Goal: Information Seeking & Learning: Learn about a topic

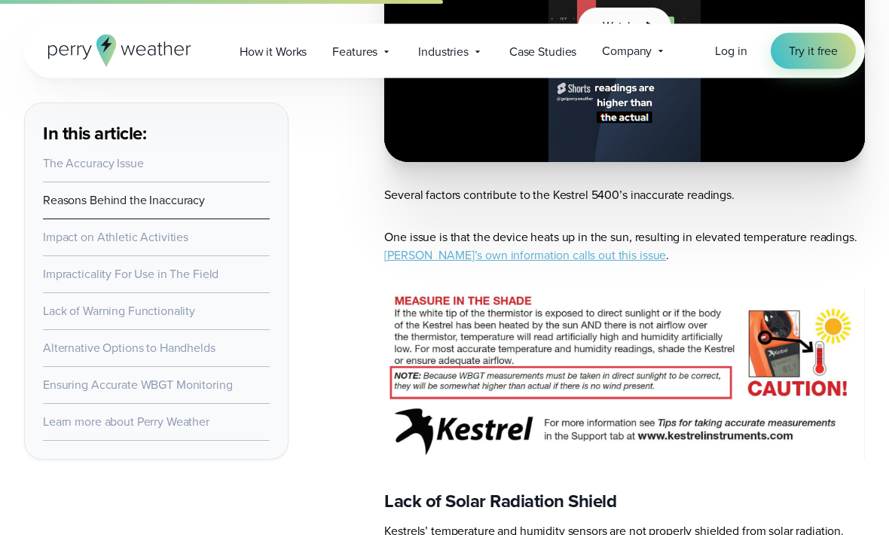
scroll to position [1363, 0]
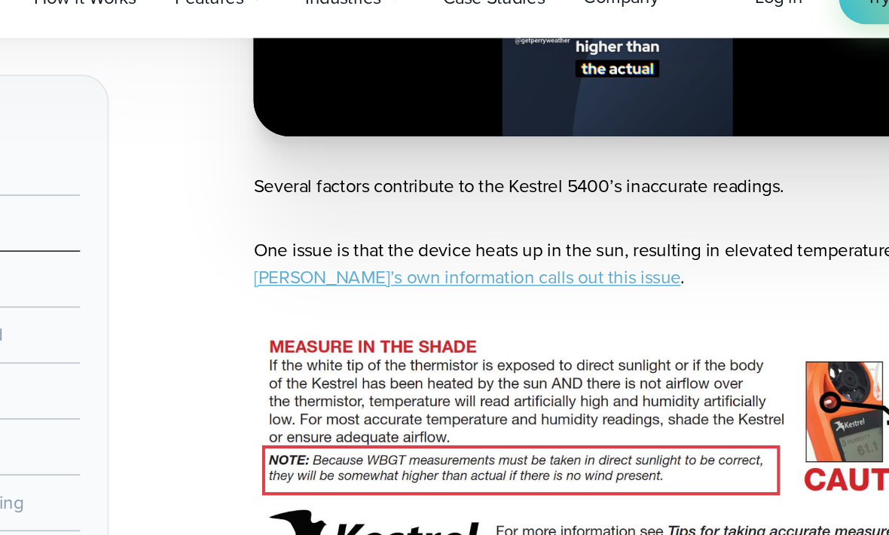
click at [384, 228] on link "Kestrel’s own information calls out this issue" at bounding box center [525, 236] width 282 height 17
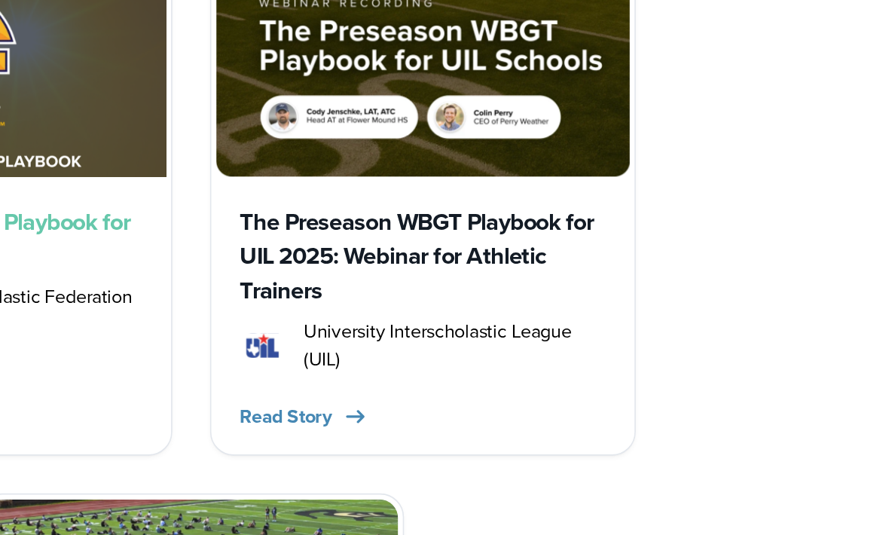
scroll to position [4481, 0]
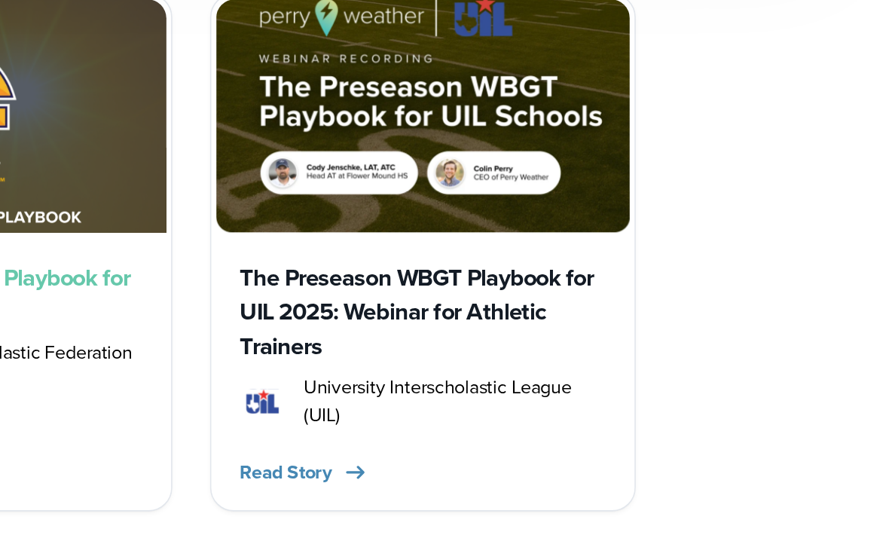
click at [476, 292] on h3 "The Preseason WBGT Playbook for UIL 2025: Webinar for Athletic Trainers" at bounding box center [593, 325] width 234 height 66
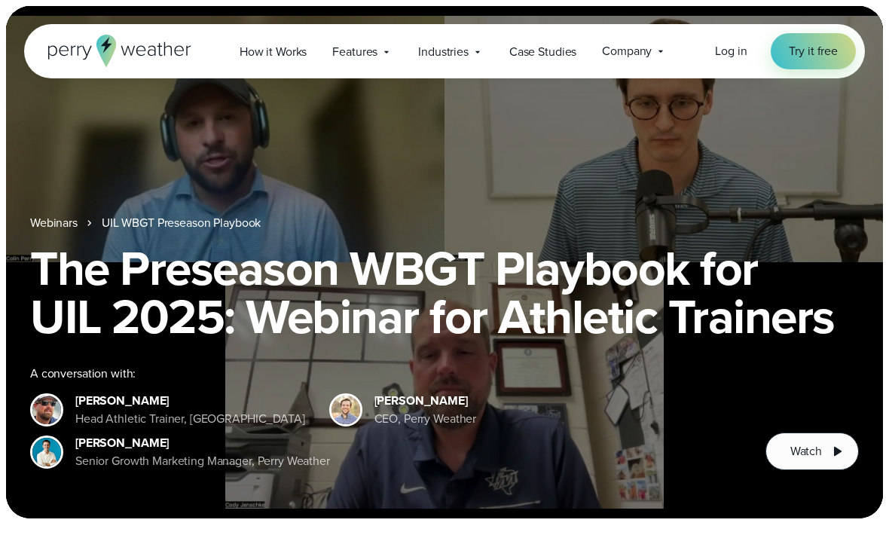
click at [821, 439] on button "Watch" at bounding box center [812, 452] width 93 height 38
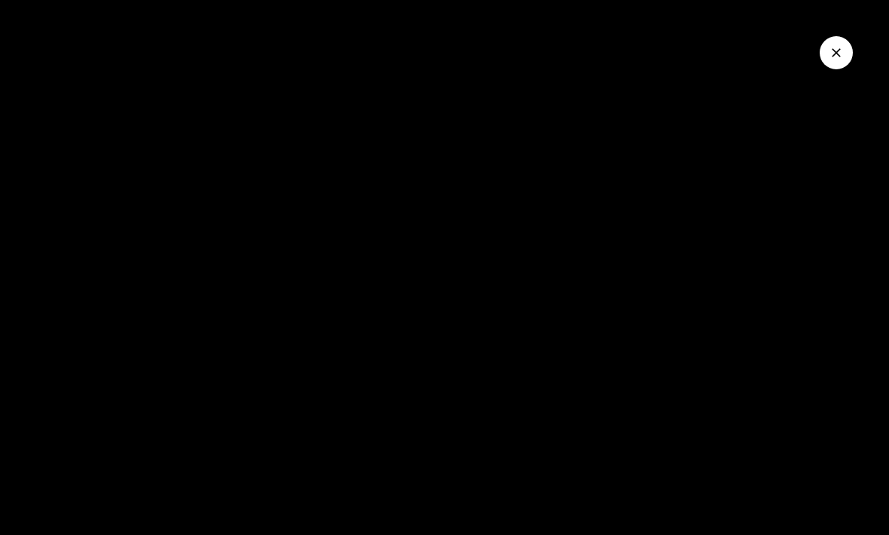
click at [494, 274] on div at bounding box center [444, 267] width 889 height 535
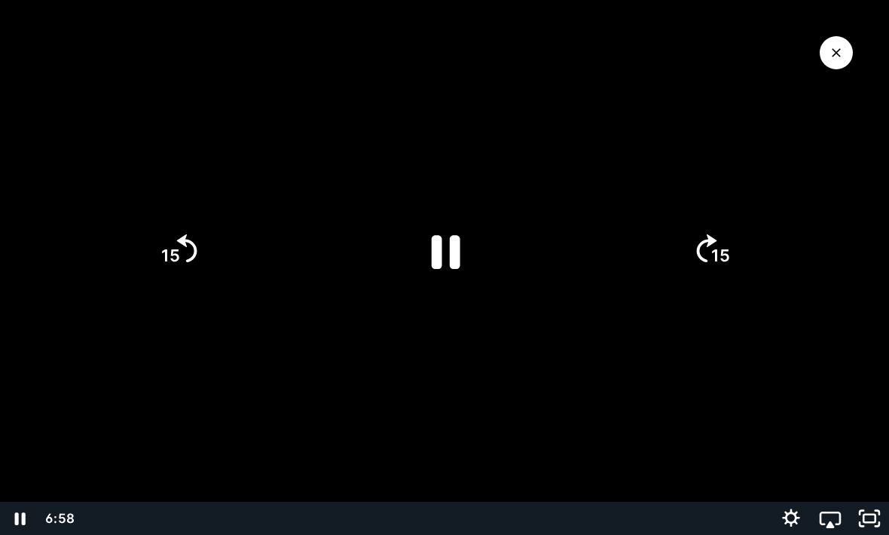
click at [476, 253] on icon "Pause" at bounding box center [445, 251] width 104 height 104
click at [445, 253] on icon "Play Video" at bounding box center [445, 251] width 26 height 36
click at [442, 263] on icon "Pause" at bounding box center [445, 251] width 104 height 104
click at [441, 243] on icon "Play Video" at bounding box center [445, 251] width 26 height 36
click at [459, 243] on icon "Pause" at bounding box center [446, 252] width 29 height 34
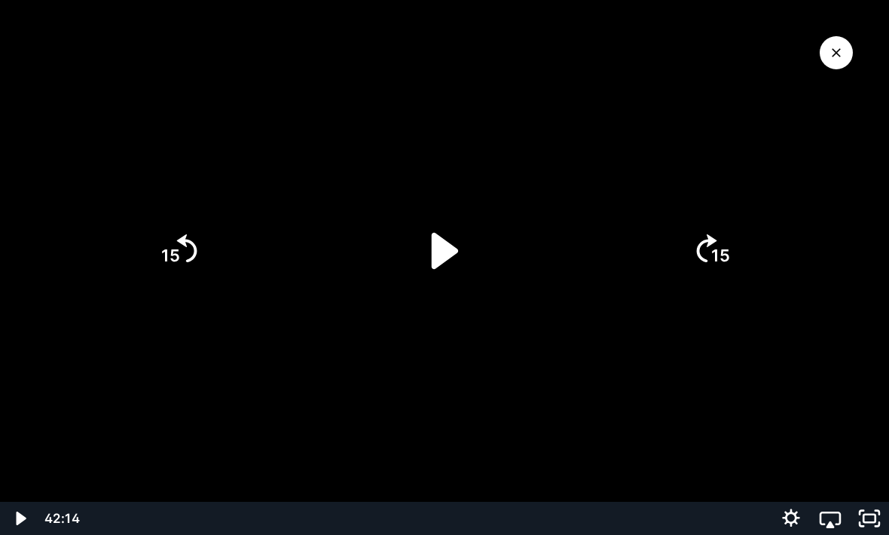
click at [456, 236] on icon "Play Video" at bounding box center [445, 251] width 104 height 104
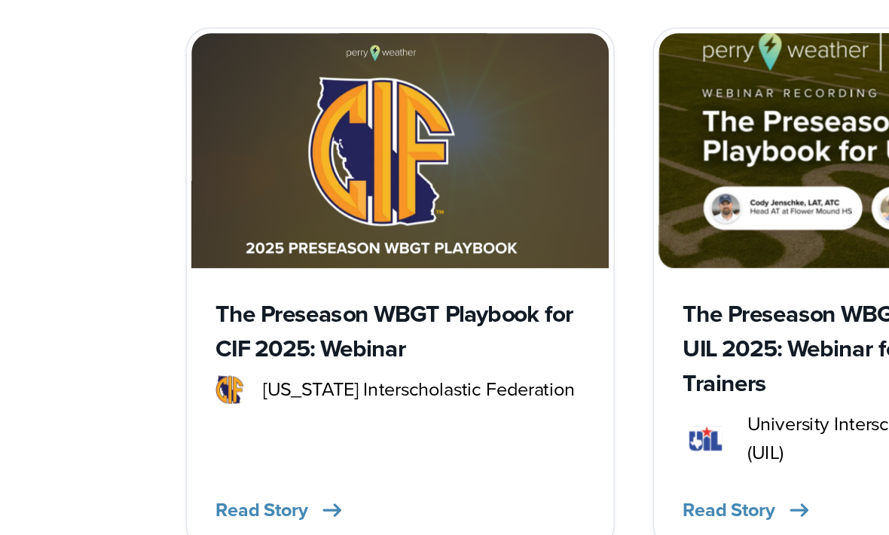
scroll to position [4420, 0]
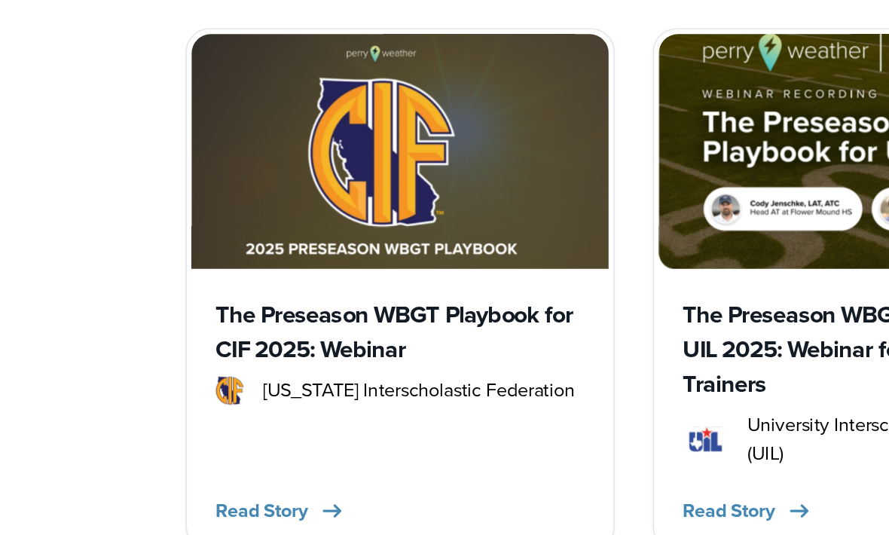
click at [327, 353] on h3 "The Preseason WBGT Playbook for CIF 2025: Webinar" at bounding box center [297, 375] width 234 height 44
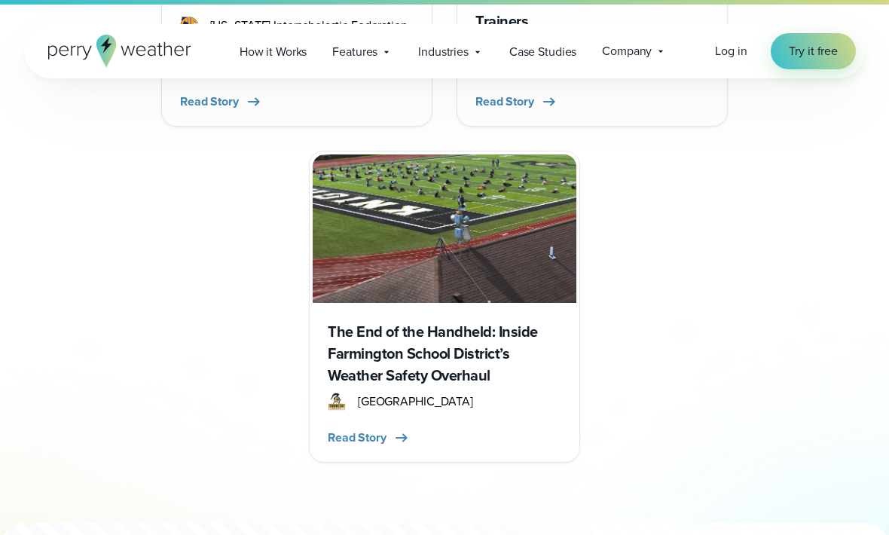
scroll to position [4806, 0]
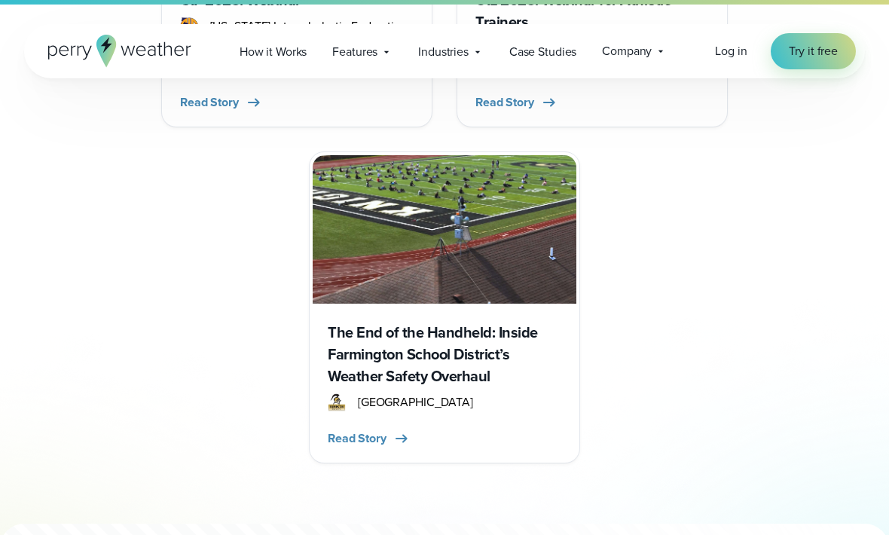
click at [475, 350] on h3 "The End of the Handheld: Inside Farmington School District’s Weather Safety Ove…" at bounding box center [445, 355] width 234 height 66
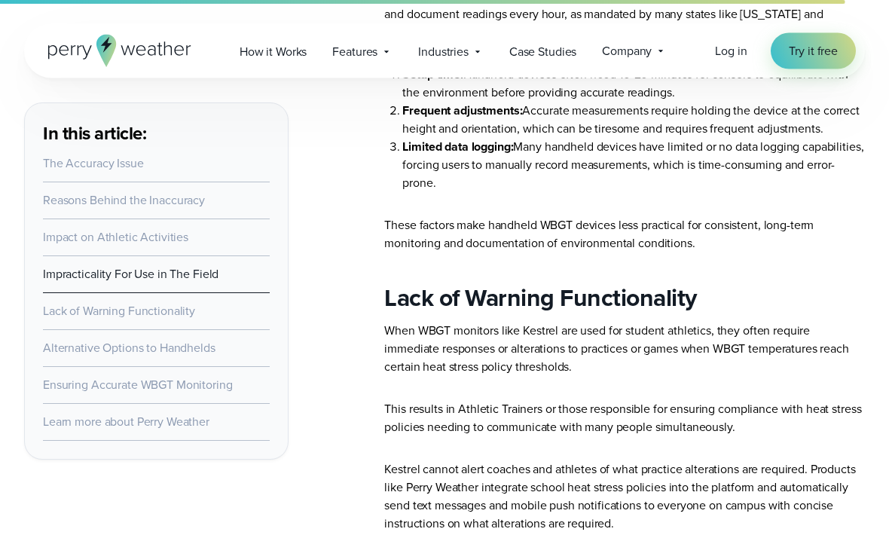
scroll to position [3012, 0]
click at [541, 50] on span "Case Studies" at bounding box center [542, 52] width 67 height 18
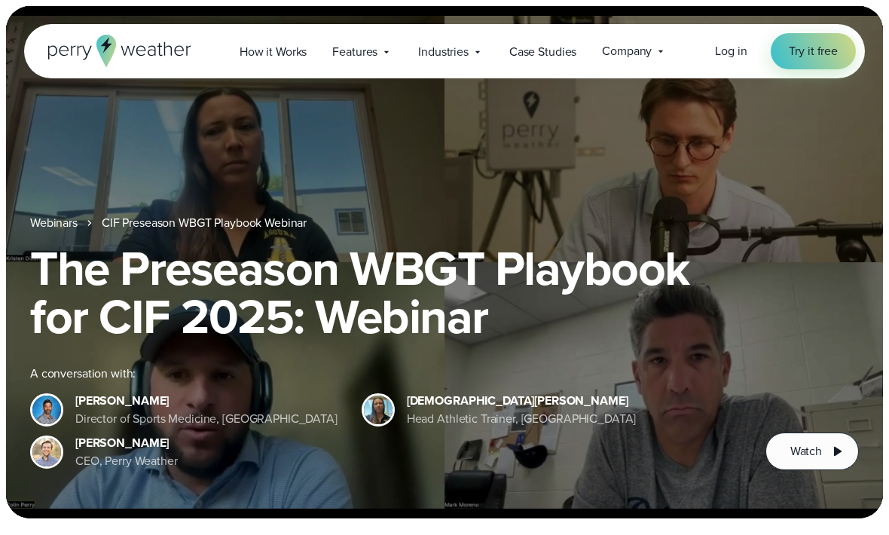
click at [811, 455] on span "Watch" at bounding box center [807, 451] width 32 height 18
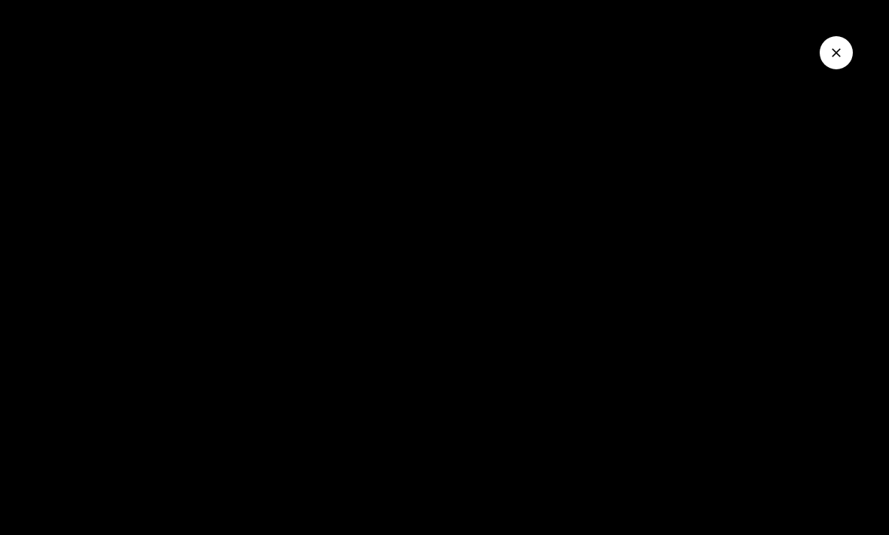
click at [797, 43] on div at bounding box center [444, 267] width 889 height 535
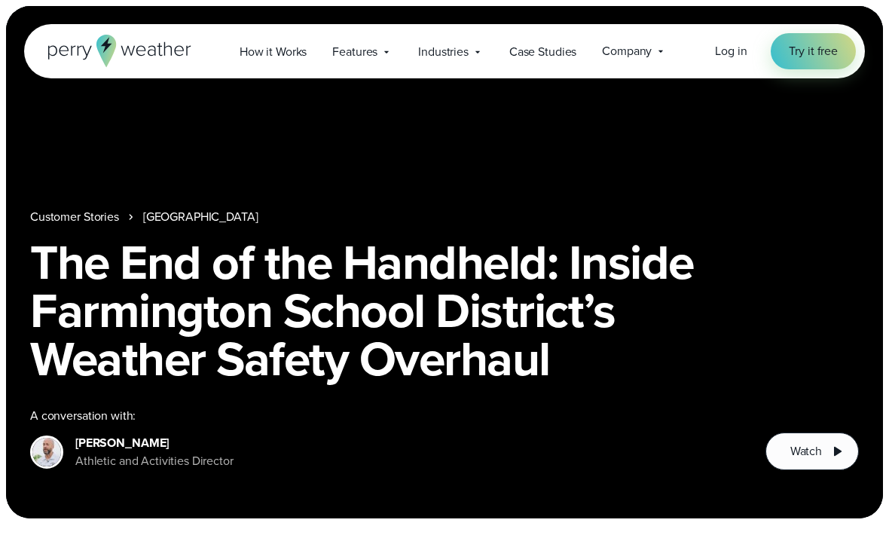
click at [818, 450] on span "Watch" at bounding box center [807, 451] width 32 height 18
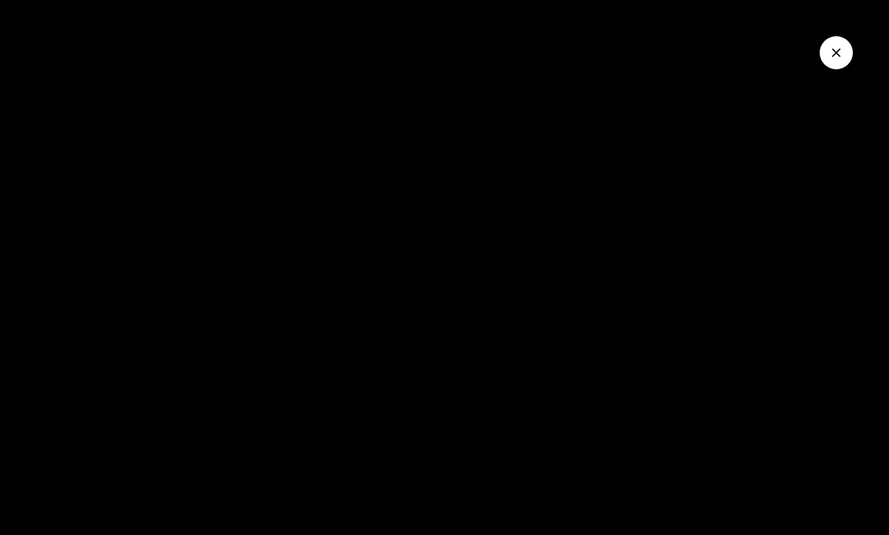
click at [683, 206] on div at bounding box center [444, 267] width 889 height 535
click at [720, 196] on div at bounding box center [444, 267] width 889 height 535
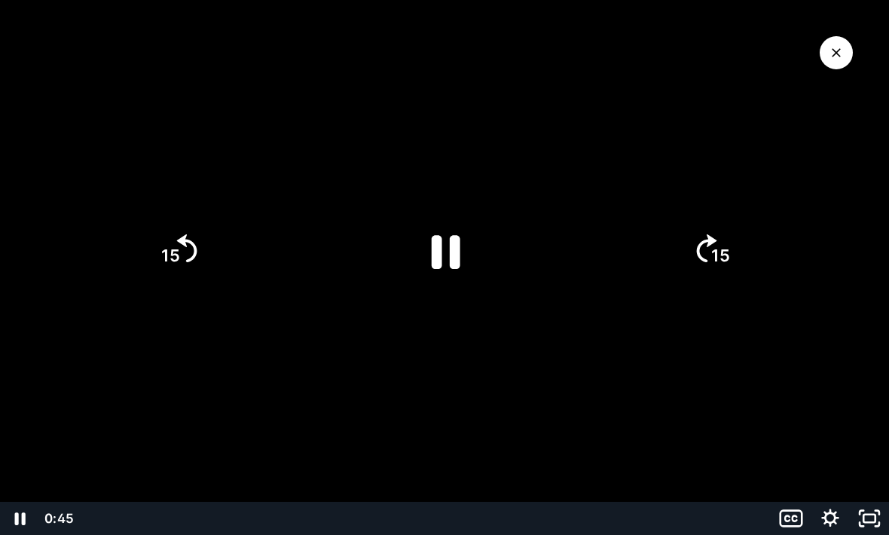
click at [669, 368] on div at bounding box center [444, 267] width 889 height 535
click at [564, 333] on div at bounding box center [444, 267] width 889 height 535
click at [455, 255] on icon "Pause" at bounding box center [446, 253] width 32 height 38
click at [594, 210] on div at bounding box center [444, 267] width 889 height 535
click at [448, 253] on icon "Play Video" at bounding box center [445, 251] width 26 height 36
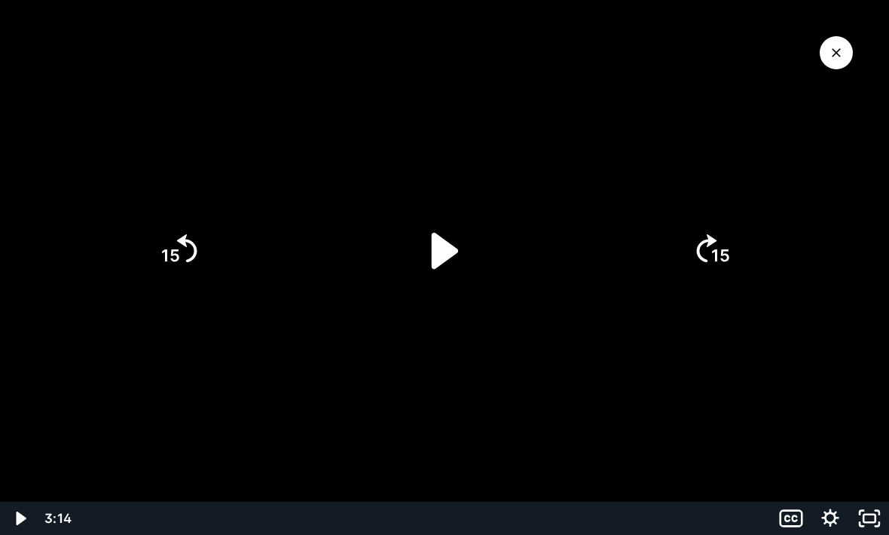
click at [722, 334] on div at bounding box center [444, 267] width 889 height 535
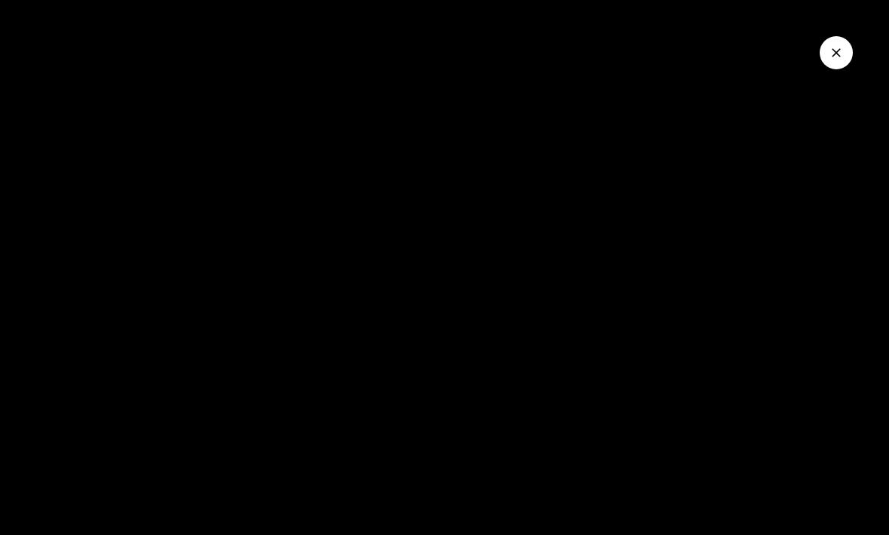
click at [711, 307] on div at bounding box center [444, 267] width 889 height 535
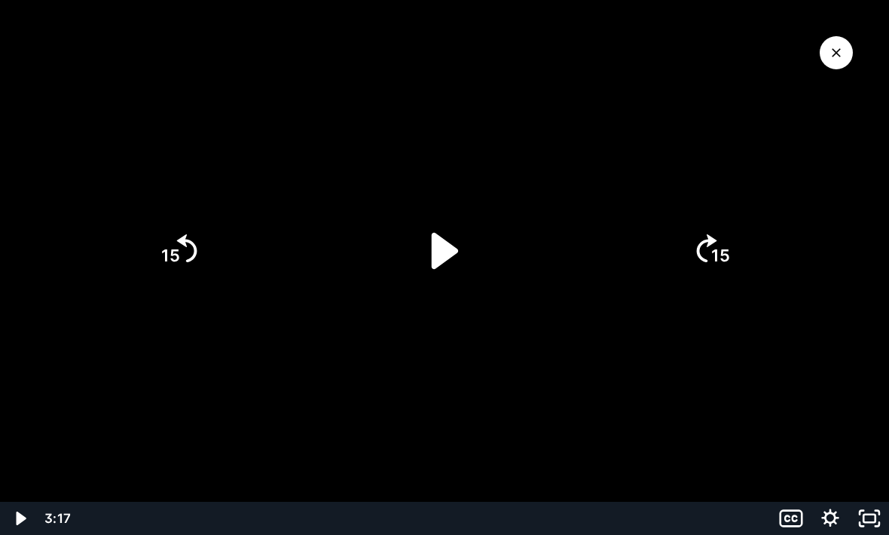
click at [456, 246] on icon "Play Video" at bounding box center [445, 251] width 104 height 104
click at [791, 343] on div at bounding box center [444, 267] width 889 height 535
click at [751, 347] on div at bounding box center [444, 267] width 889 height 535
click at [718, 346] on div at bounding box center [444, 267] width 889 height 535
click at [475, 240] on icon "Pause" at bounding box center [445, 251] width 104 height 104
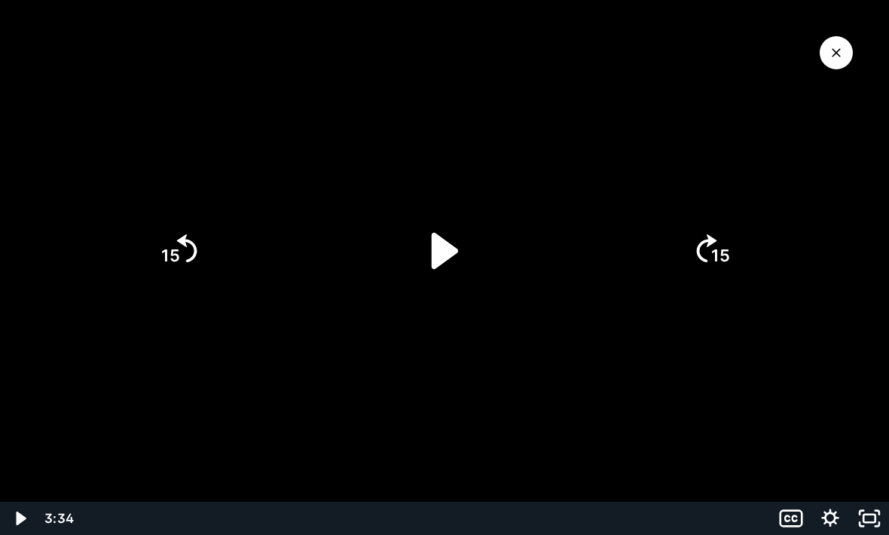
click at [450, 264] on icon "Play Video" at bounding box center [445, 251] width 104 height 104
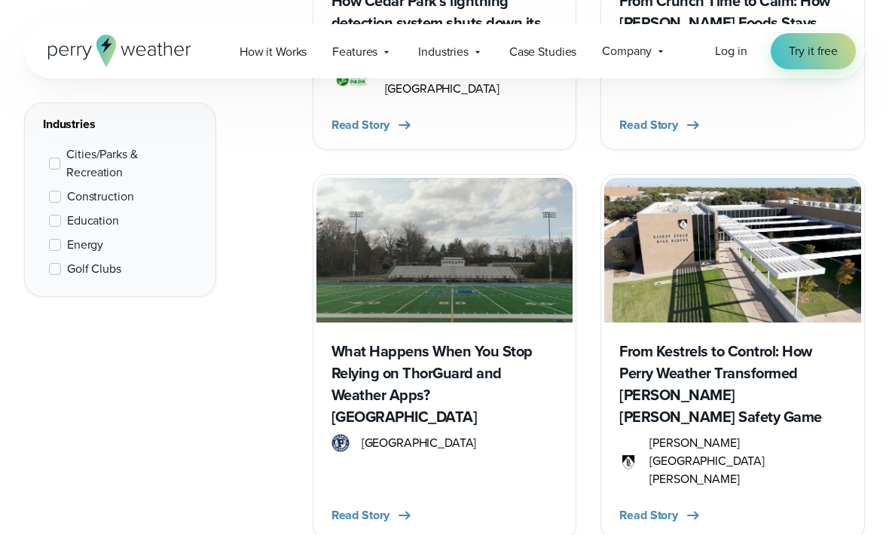
scroll to position [2261, 0]
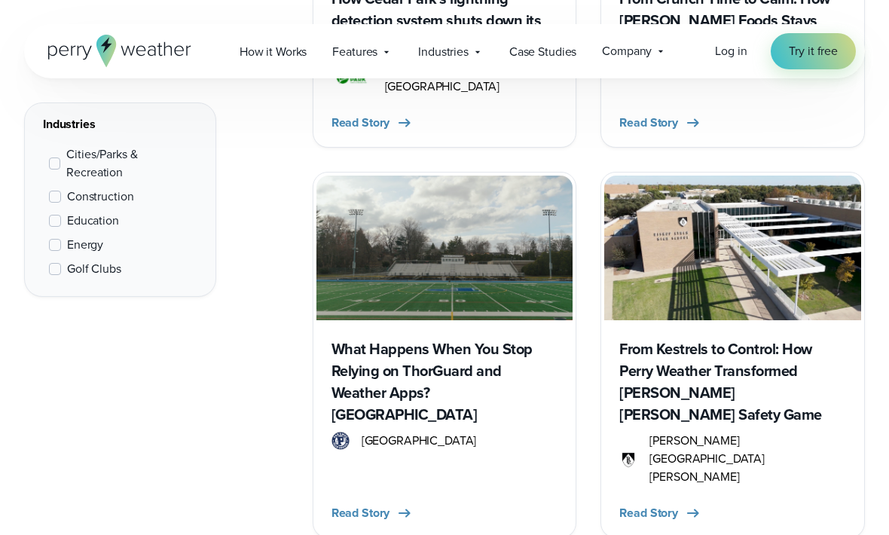
click at [745, 338] on h3 "From Kestrels to Control: How Perry Weather Transformed Bishop Lynch’s Safety G…" at bounding box center [732, 381] width 227 height 87
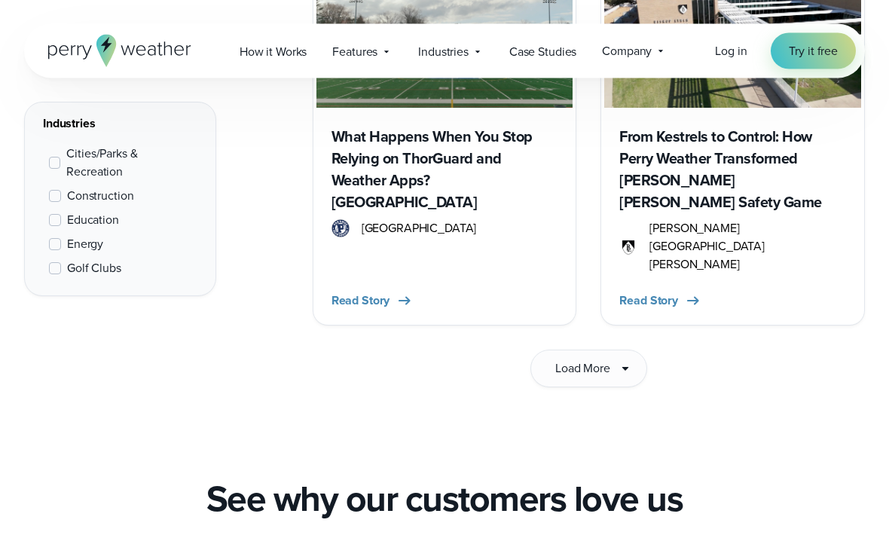
scroll to position [2477, 0]
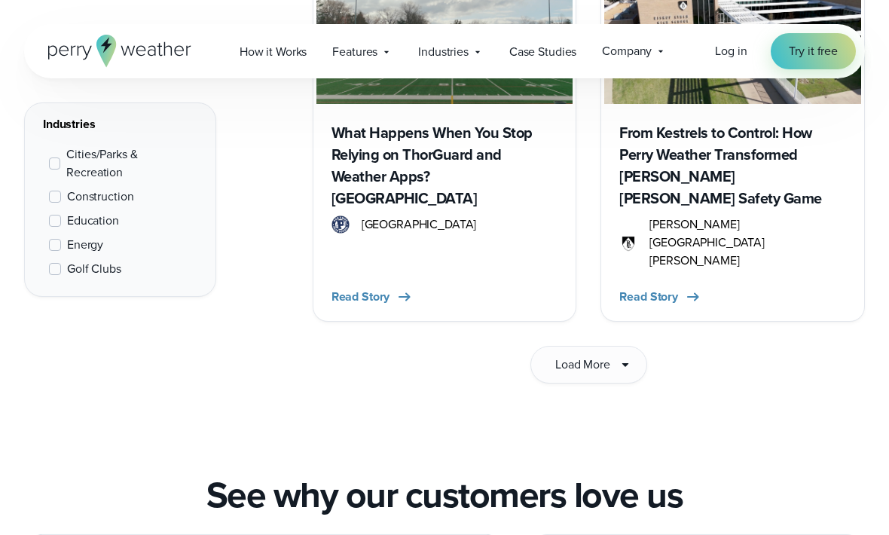
click at [611, 346] on button "Load More" at bounding box center [589, 365] width 117 height 38
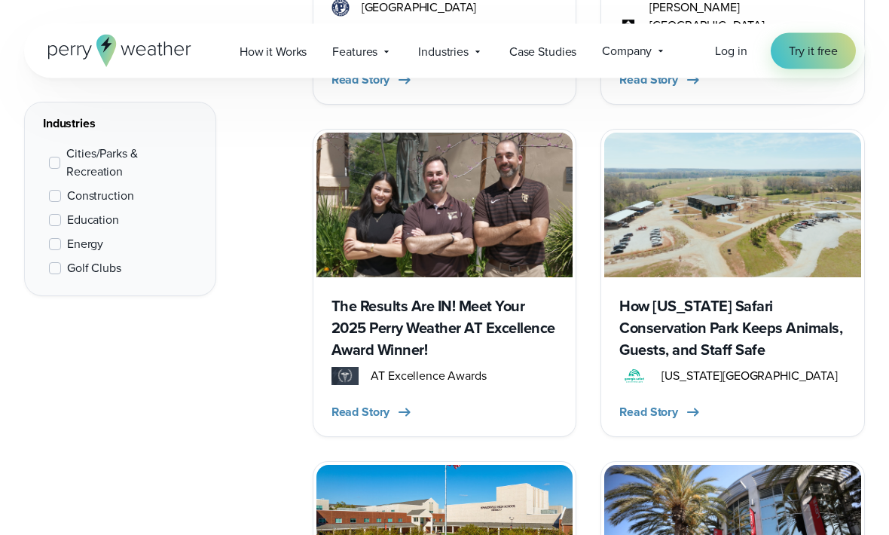
scroll to position [2694, 0]
click at [504, 295] on h3 "The Results Are IN! Meet Your 2025 Perry Weather AT Excellence Award Winner!" at bounding box center [445, 328] width 227 height 66
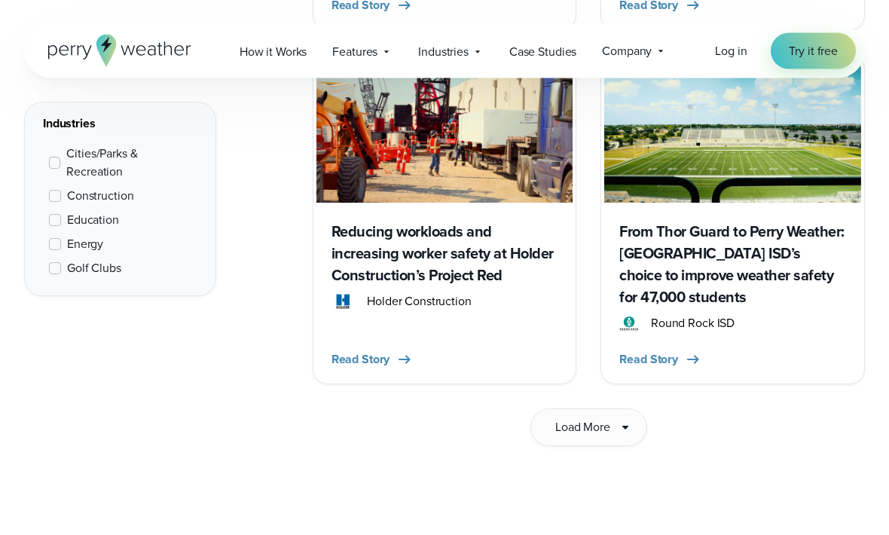
scroll to position [4531, 0]
click at [757, 221] on h3 "From Thor Guard to Perry Weather: Round Rock ISD’s choice to improve weather sa…" at bounding box center [732, 264] width 227 height 87
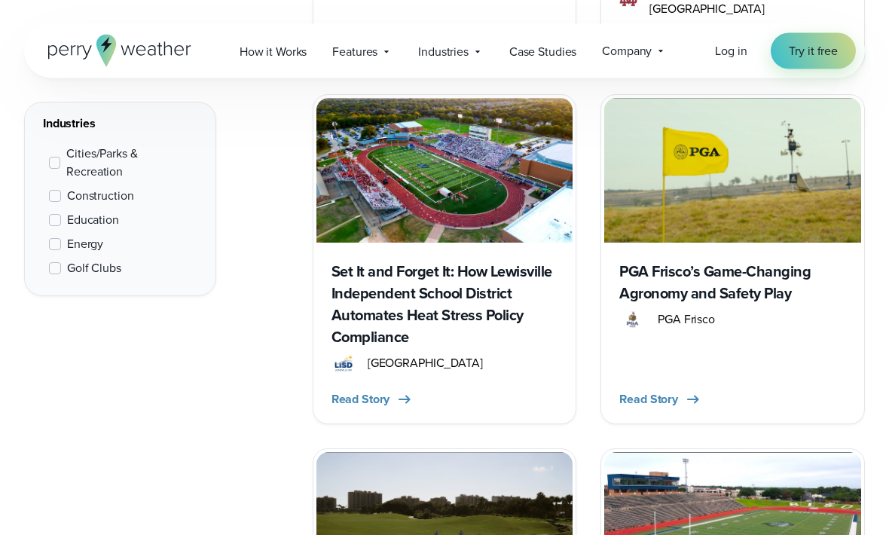
scroll to position [3402, 0]
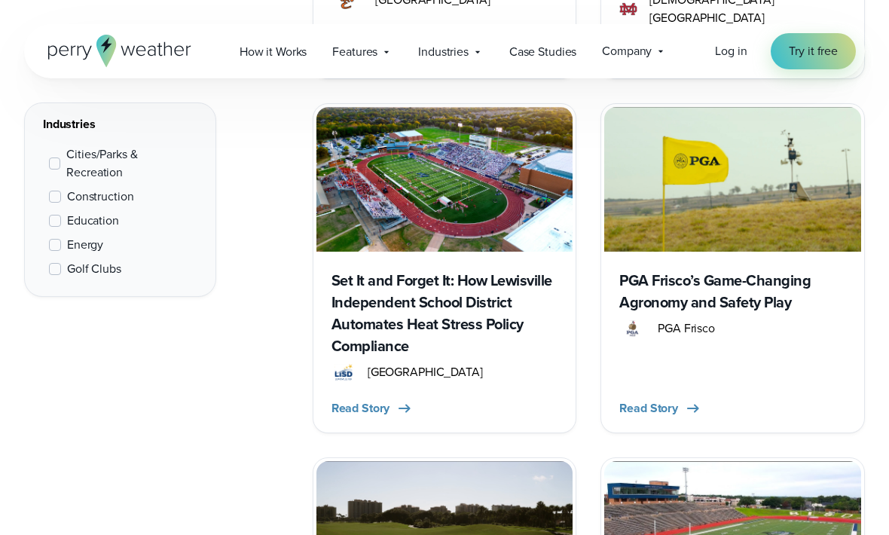
click at [733, 46] on span "Log in" at bounding box center [731, 50] width 32 height 17
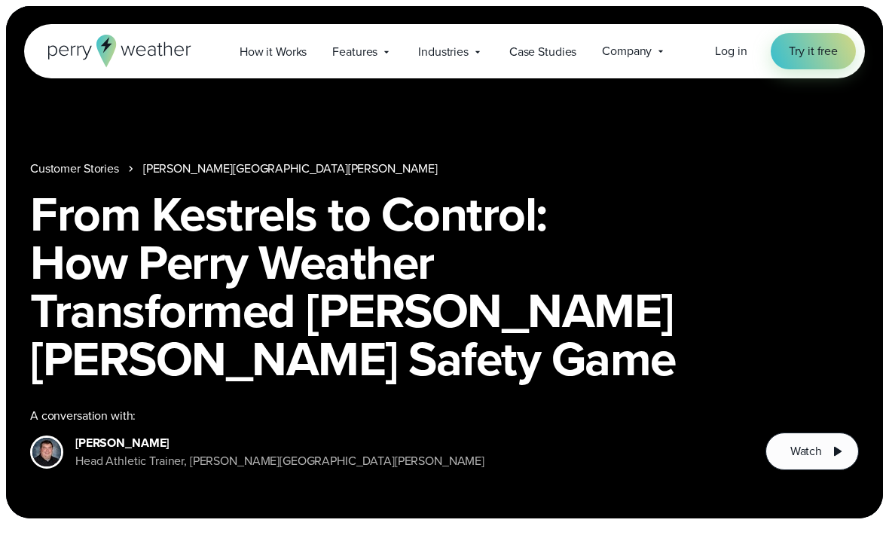
click at [797, 455] on span "Watch" at bounding box center [807, 451] width 32 height 18
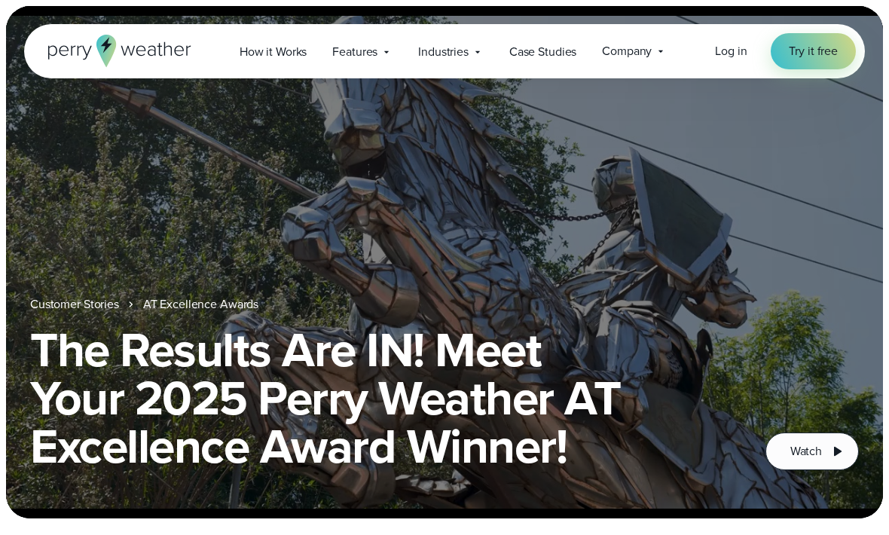
click at [817, 452] on span "Watch" at bounding box center [807, 451] width 32 height 18
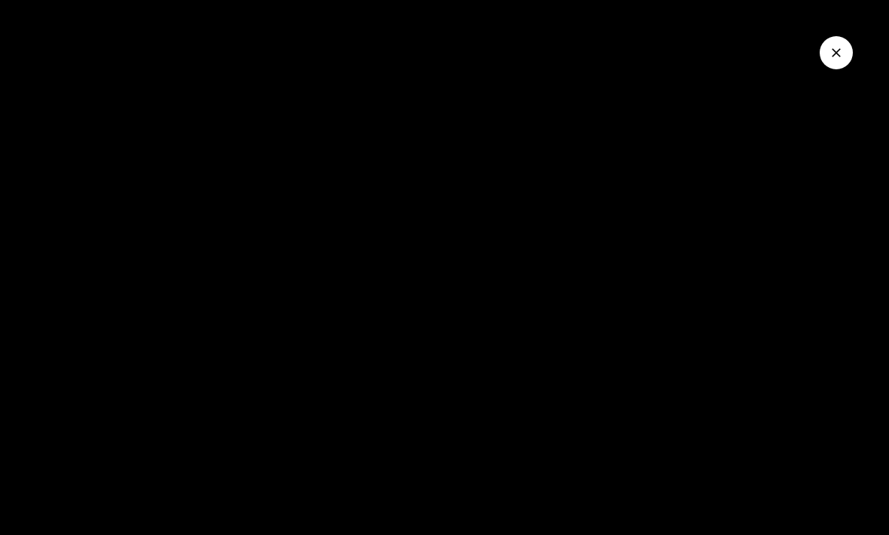
click at [739, 190] on div at bounding box center [444, 267] width 889 height 535
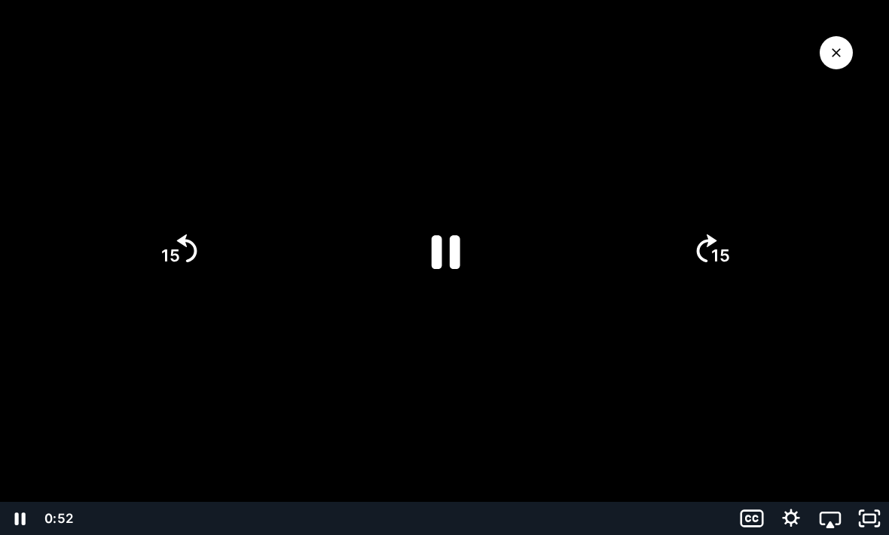
click at [760, 147] on div at bounding box center [444, 267] width 889 height 535
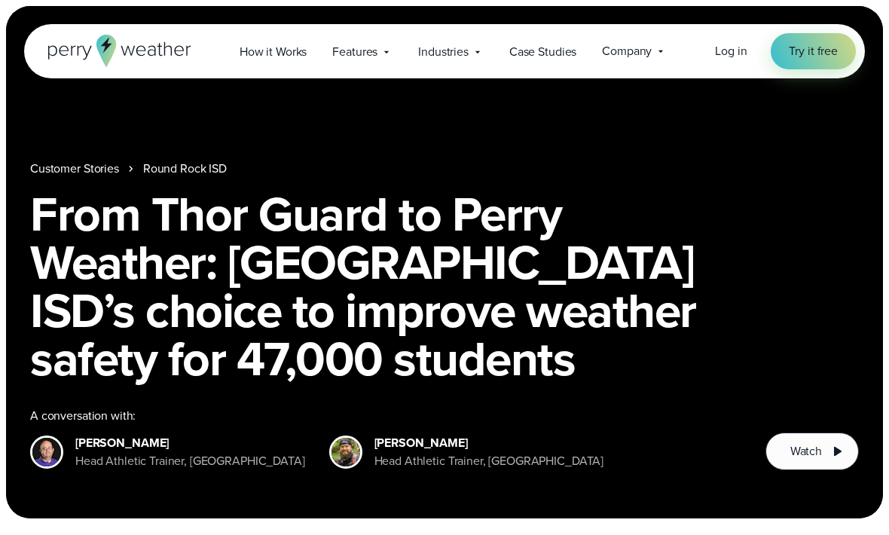
click at [820, 450] on span "Watch" at bounding box center [807, 451] width 32 height 18
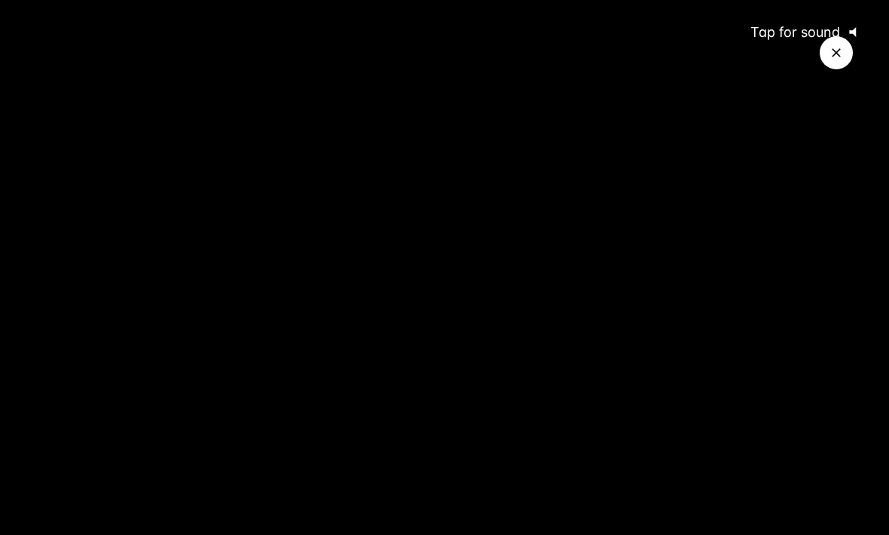
click at [788, 38] on span "Tap for sound" at bounding box center [788, 32] width 103 height 16
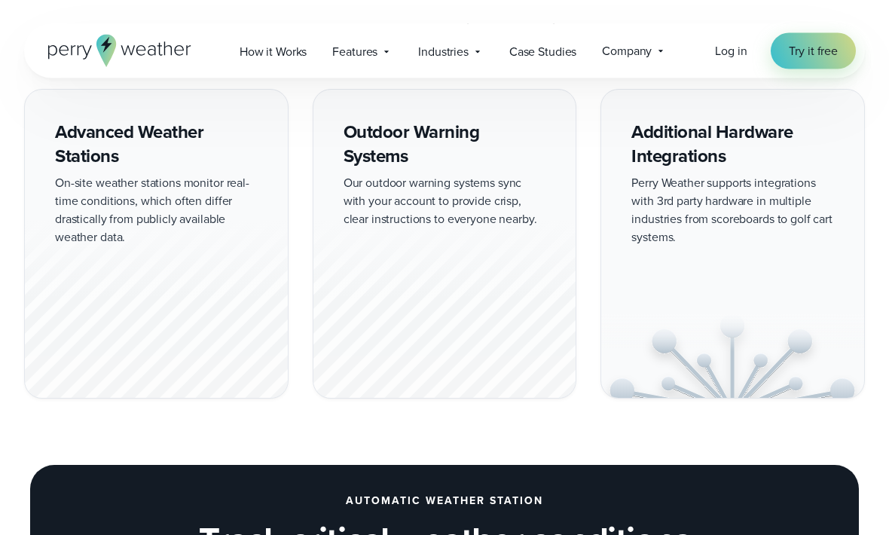
scroll to position [1370, 0]
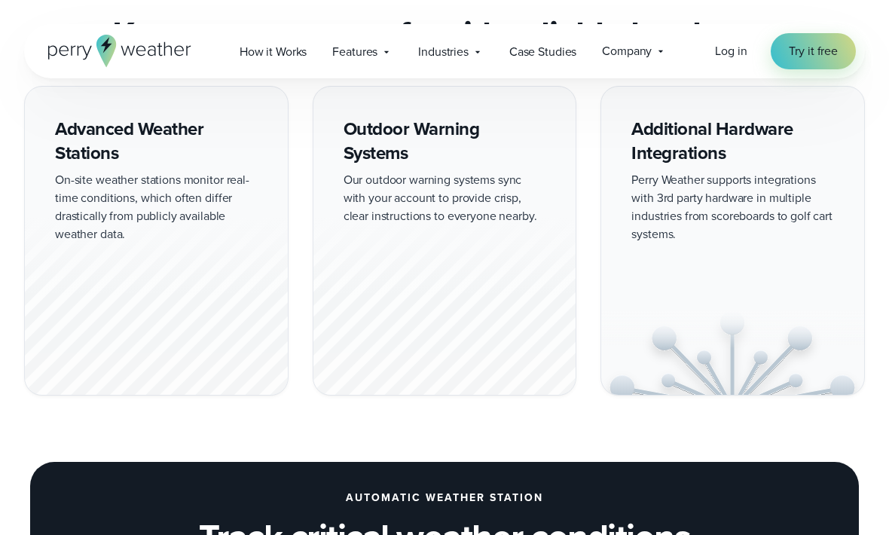
click at [227, 320] on div at bounding box center [156, 306] width 263 height 179
click at [752, 293] on div "Additional Hardware Integrations Perry Weather supports integrations with 3rd p…" at bounding box center [733, 241] width 265 height 311
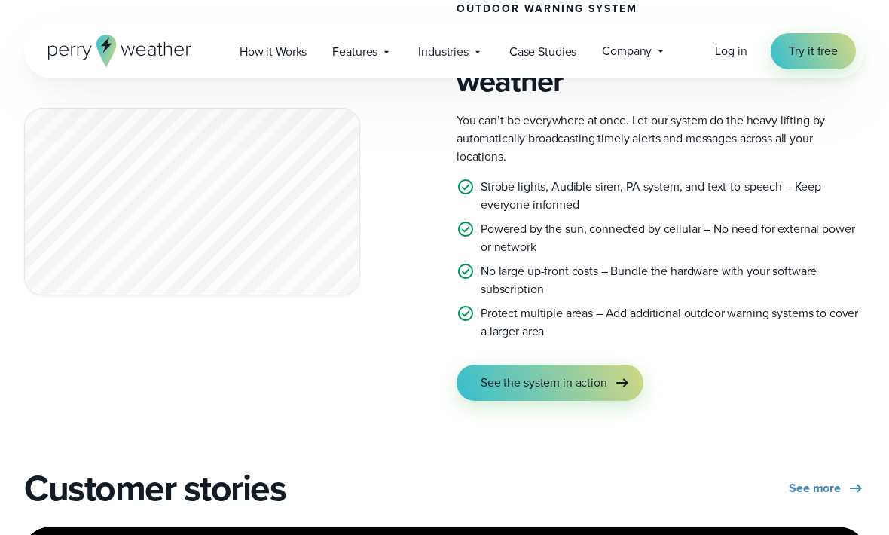
scroll to position [2751, 0]
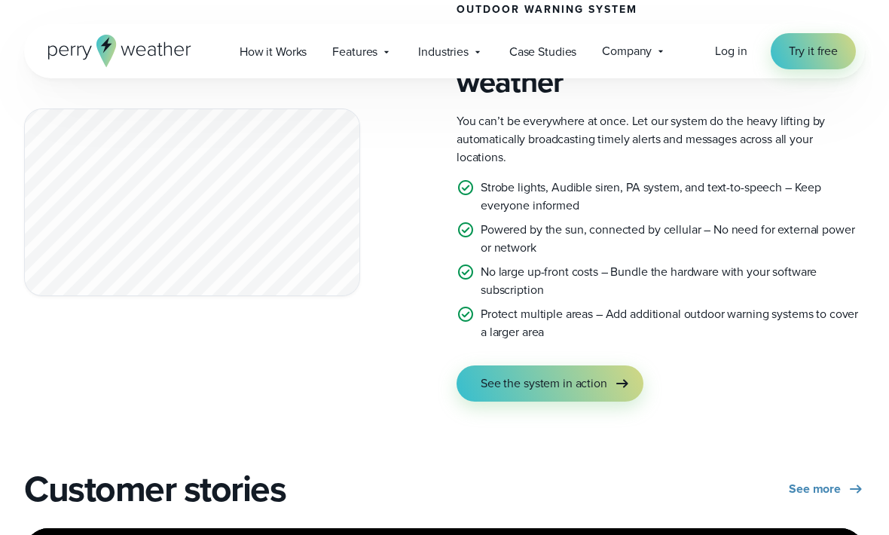
click at [643, 321] on p "Protect multiple areas – Add additional outdoor warning systems to cover a larg…" at bounding box center [673, 323] width 384 height 36
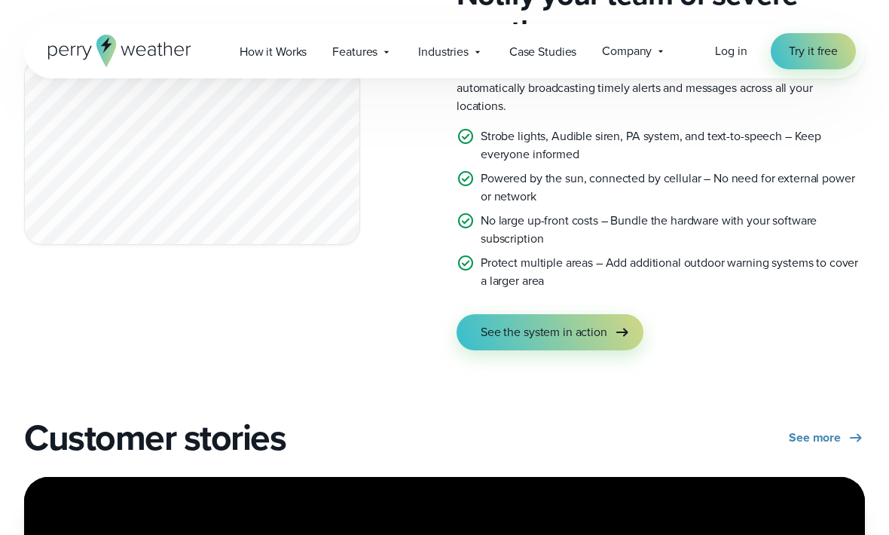
scroll to position [2803, 0]
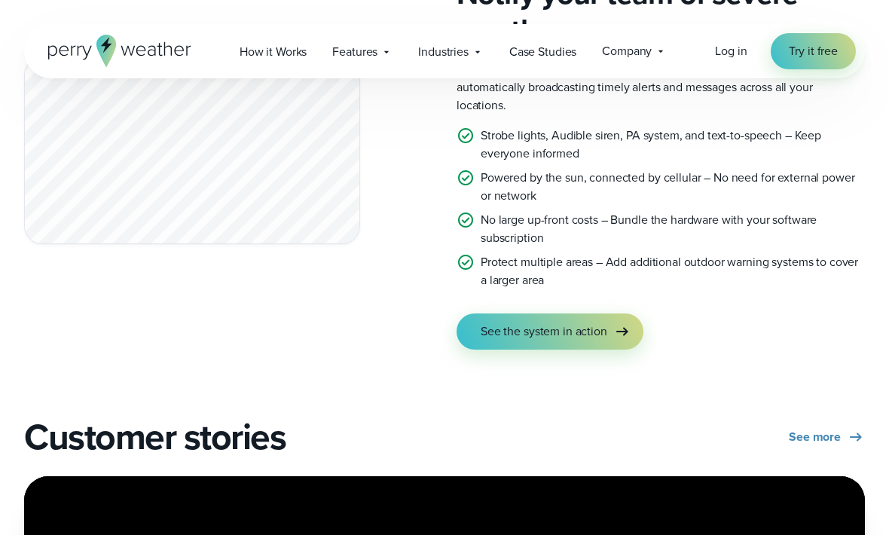
click at [626, 328] on icon at bounding box center [622, 332] width 18 height 18
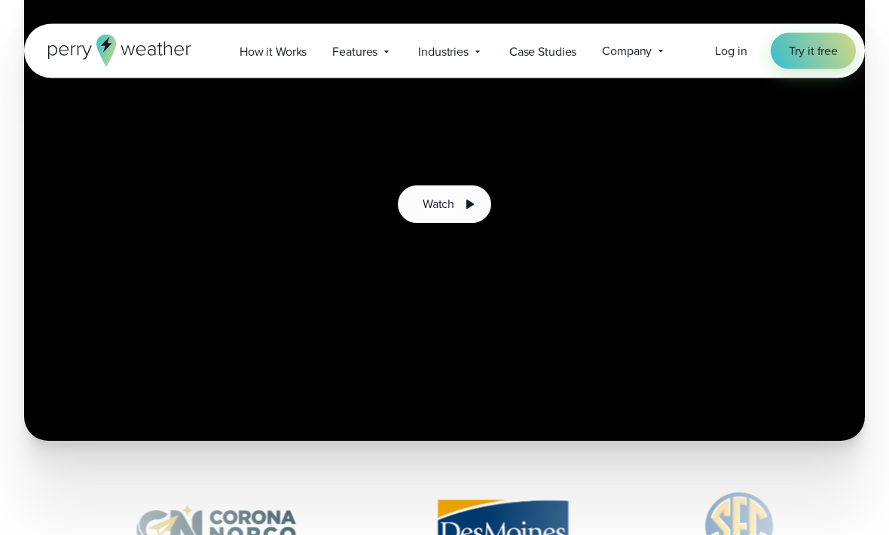
scroll to position [329, 0]
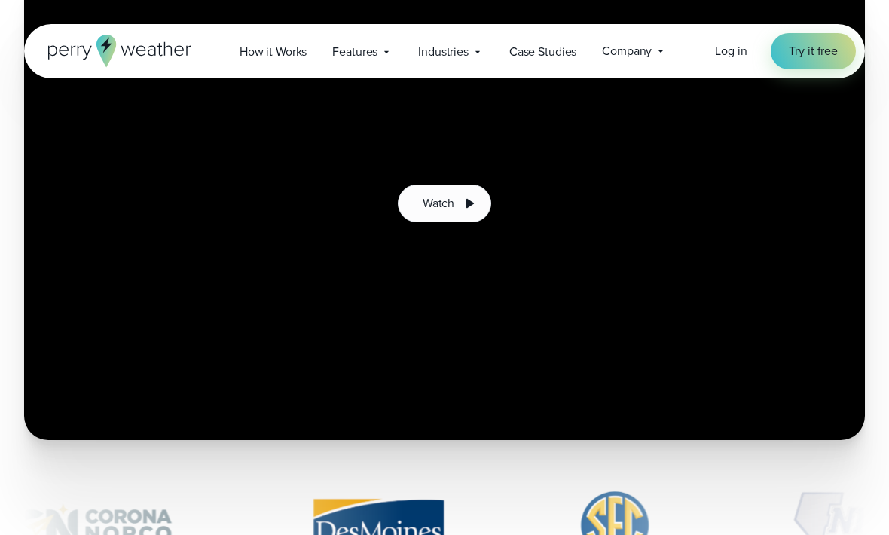
click at [461, 203] on icon at bounding box center [469, 203] width 18 height 18
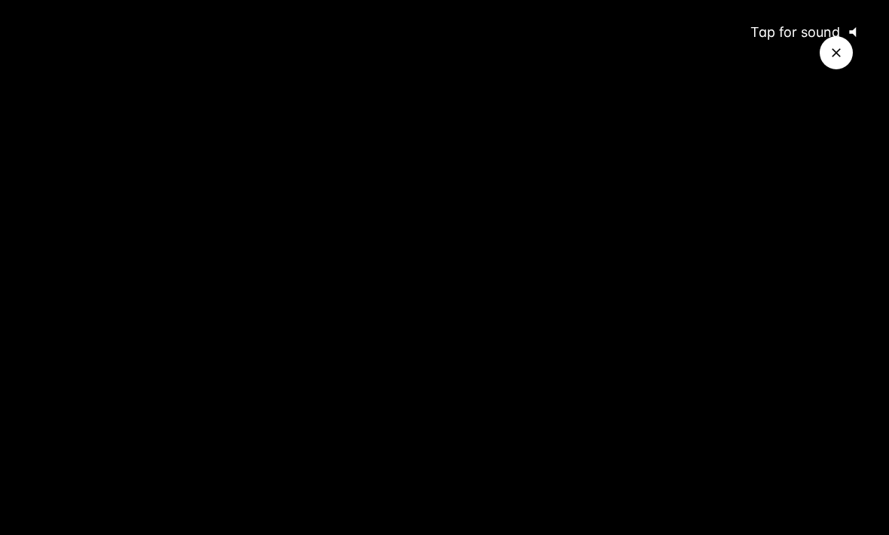
click at [795, 28] on span "Tap for sound" at bounding box center [788, 32] width 103 height 16
click at [836, 49] on icon "Close Video" at bounding box center [836, 52] width 15 height 15
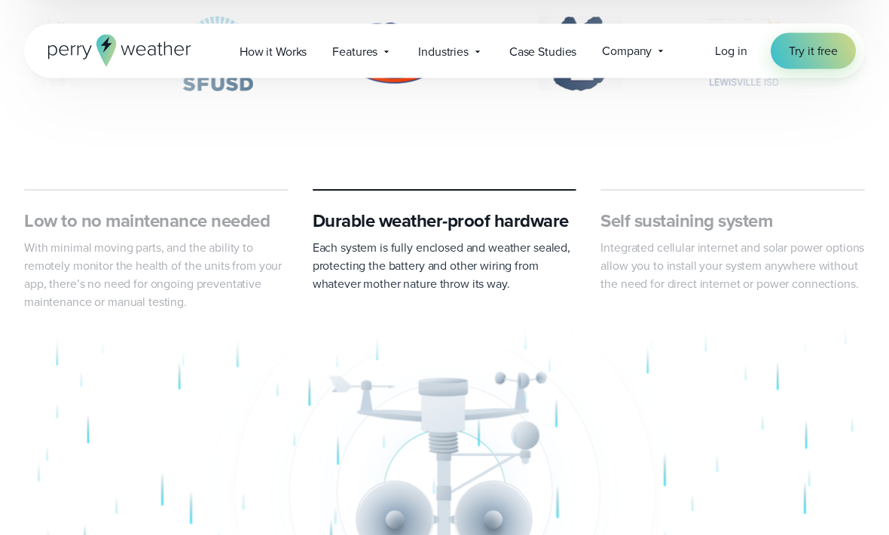
scroll to position [797, 0]
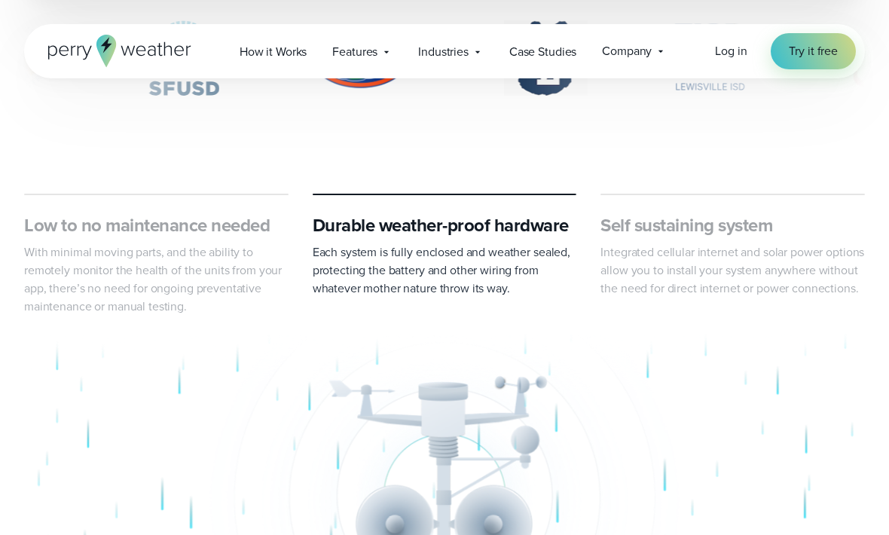
click at [225, 253] on p "With minimal moving parts, and the ability to remotely monitor the health of th…" at bounding box center [156, 279] width 265 height 72
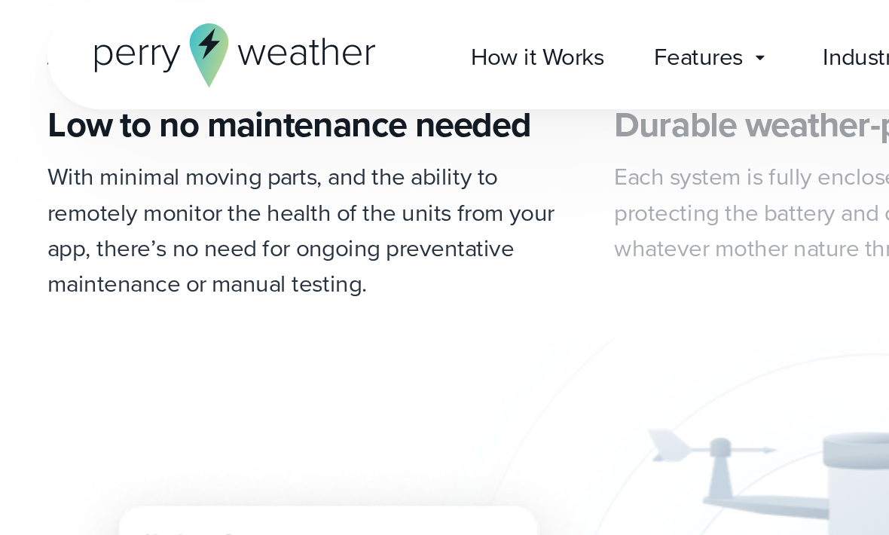
scroll to position [936, 0]
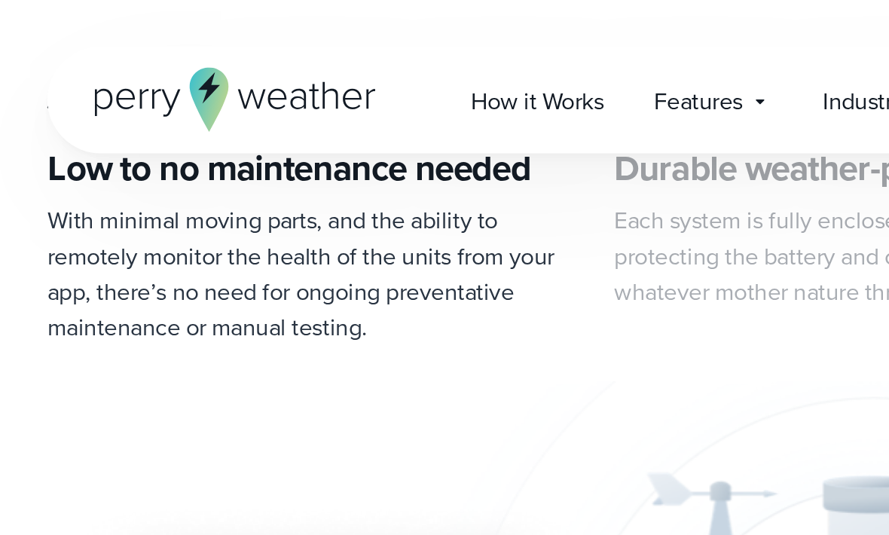
click at [381, 104] on p "Each system is fully enclosed and weather sealed, protecting the battery and ot…" at bounding box center [445, 131] width 265 height 54
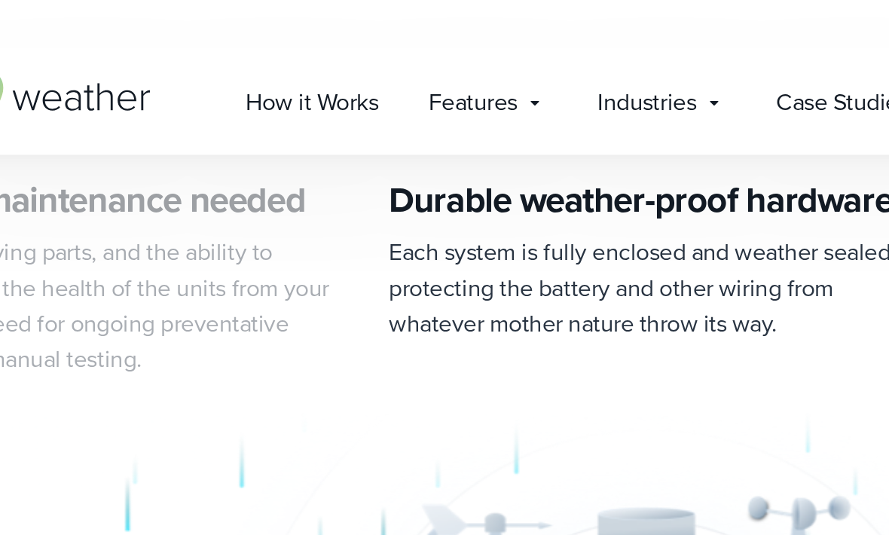
scroll to position [905, 0]
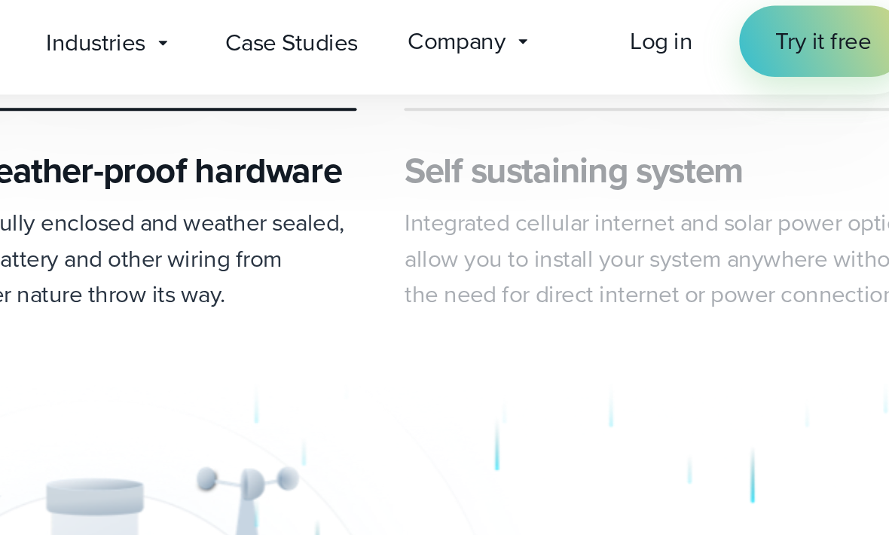
click at [601, 105] on h3 "Self sustaining system" at bounding box center [733, 117] width 265 height 24
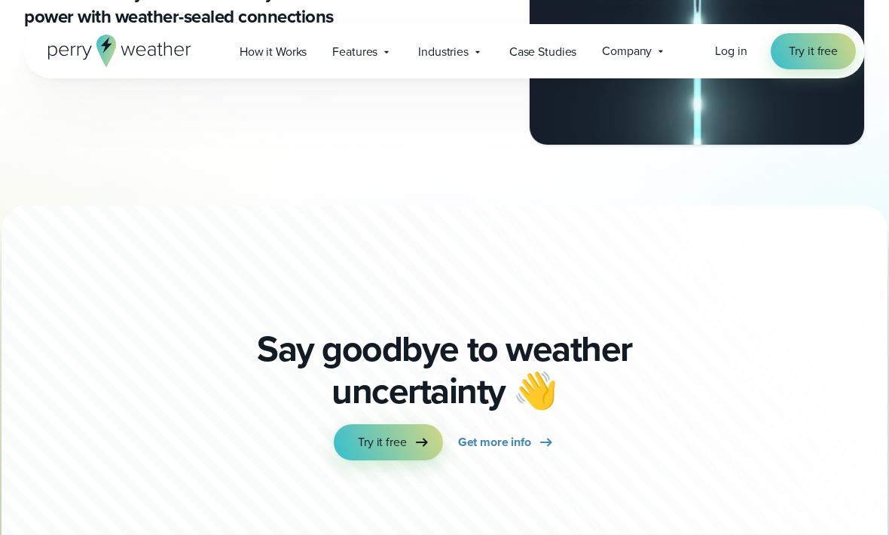
scroll to position [8090, 0]
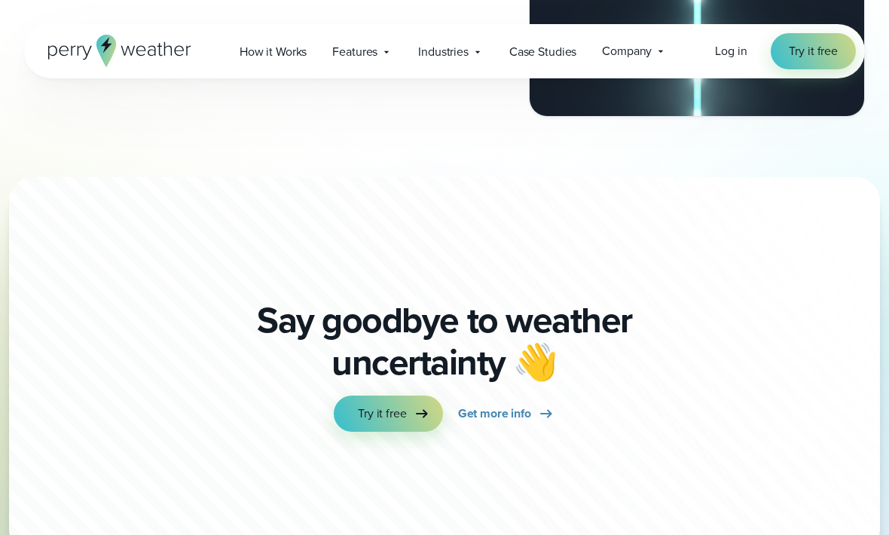
click at [529, 414] on span "Get more info" at bounding box center [494, 414] width 73 height 18
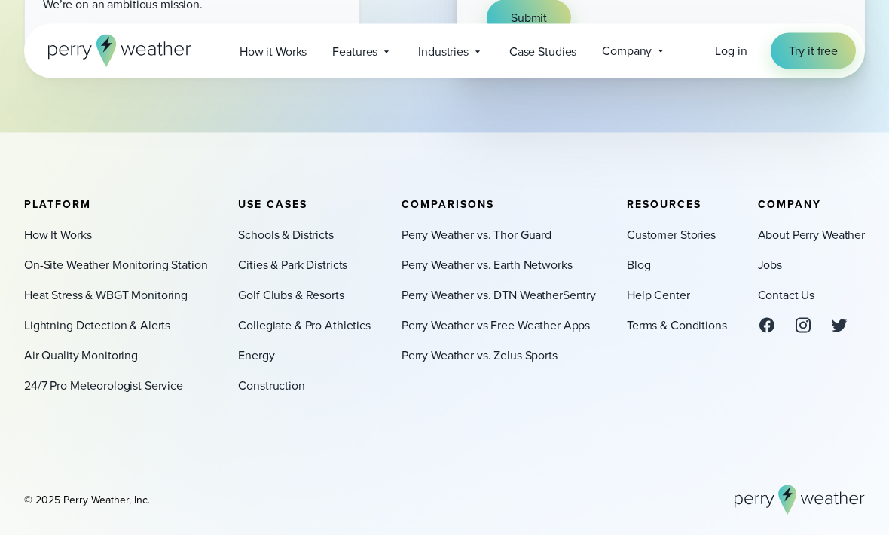
scroll to position [657, 0]
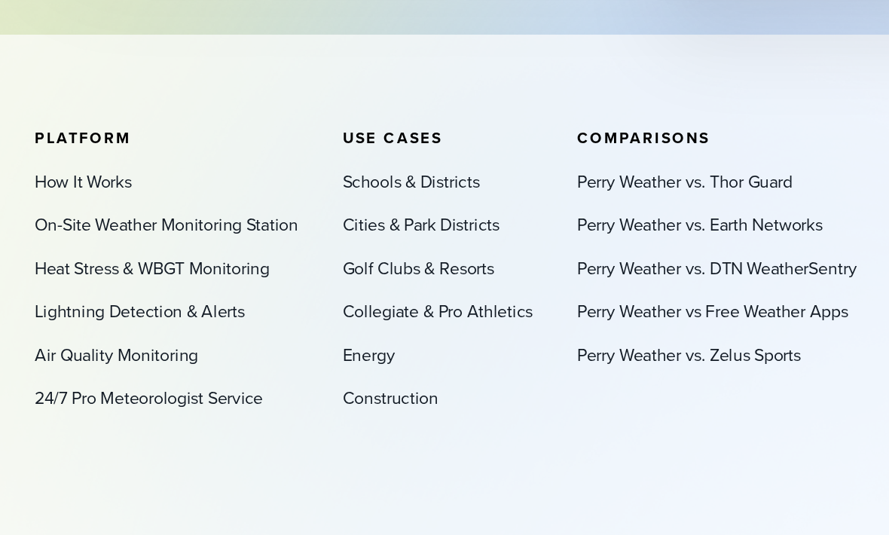
click at [180, 286] on link "Heat Stress & WBGT Monitoring" at bounding box center [106, 295] width 164 height 18
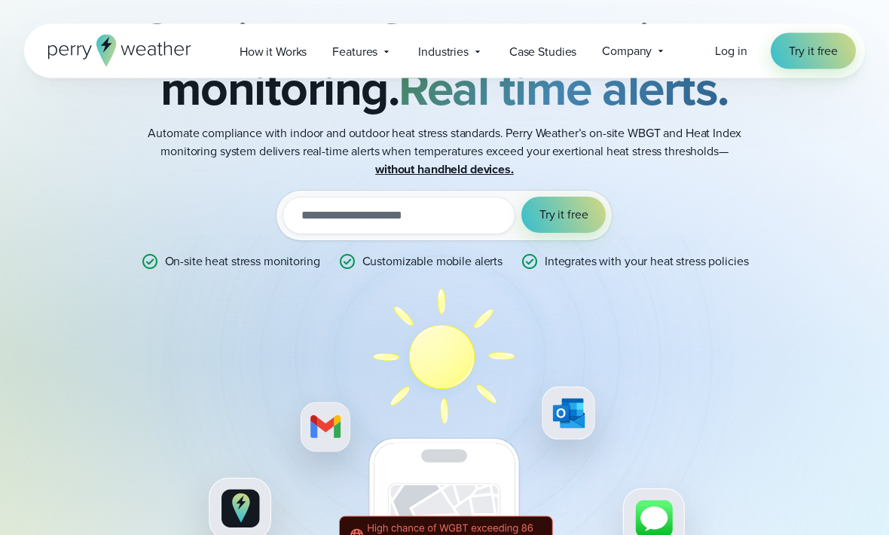
scroll to position [158, 0]
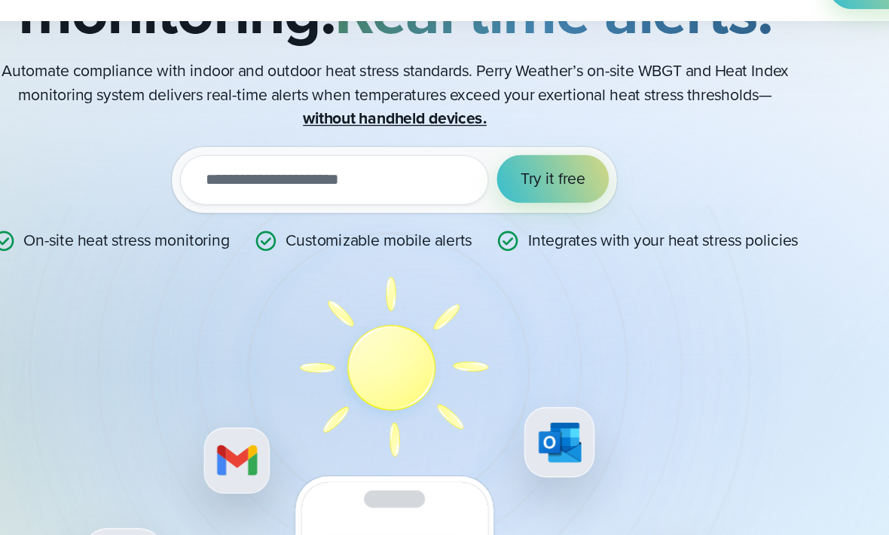
click at [548, 316] on div "Heat Stress Monitoring and Alert System On-site WBGT and heat index monitoring.…" at bounding box center [444, 285] width 697 height 634
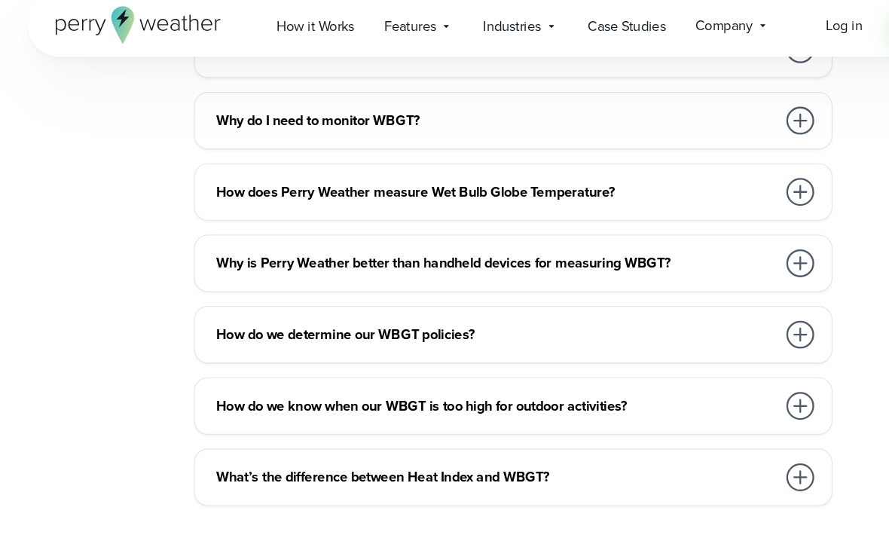
scroll to position [4258, 0]
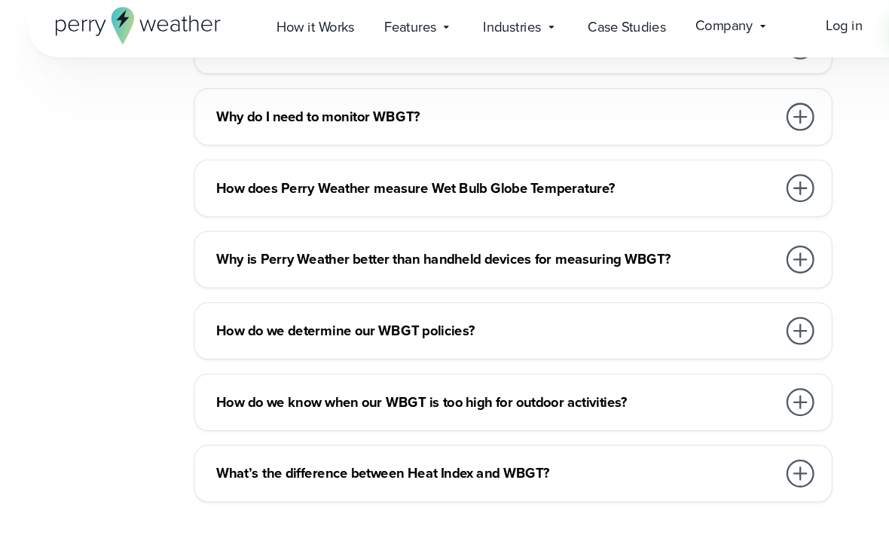
click at [690, 179] on div at bounding box center [693, 191] width 24 height 24
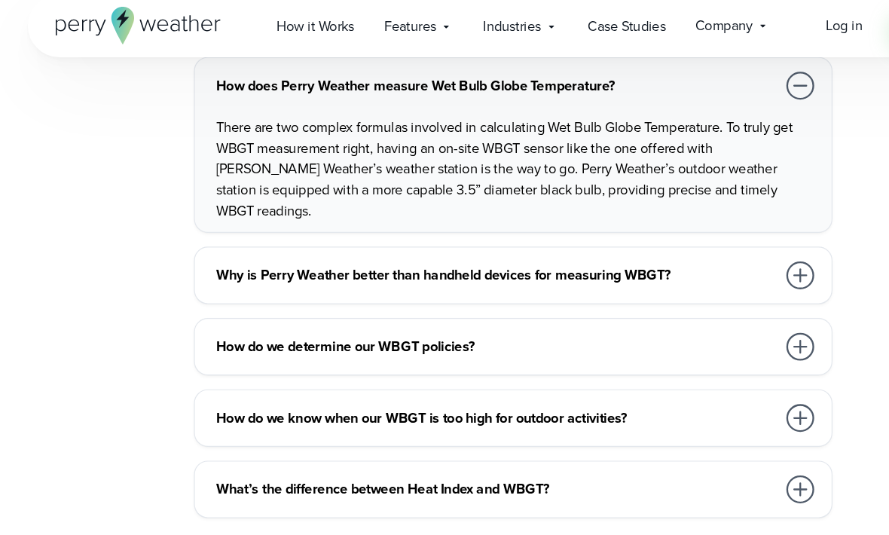
scroll to position [4350, 0]
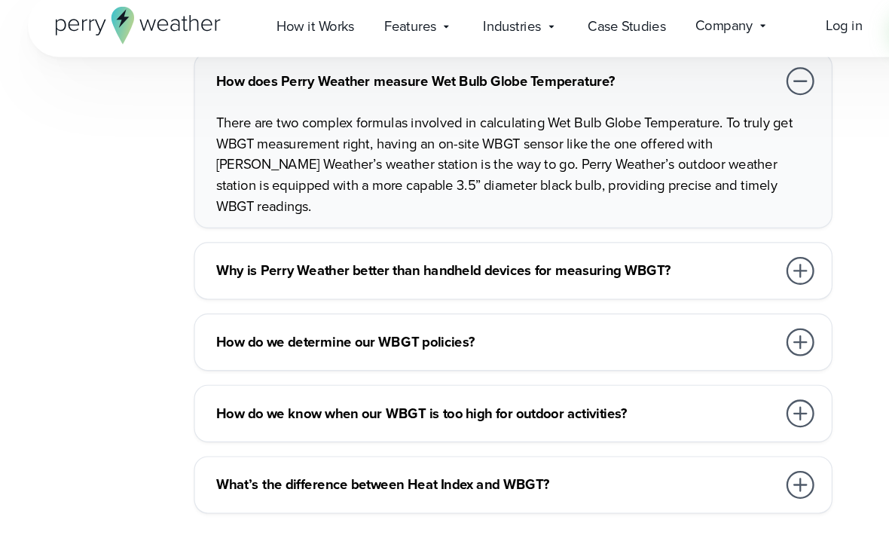
click at [693, 252] on div at bounding box center [693, 264] width 24 height 24
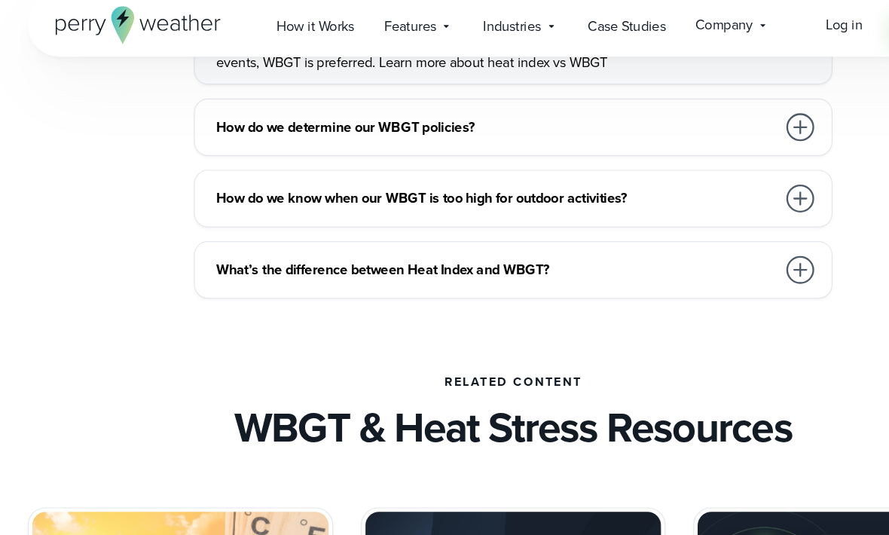
scroll to position [4557, 0]
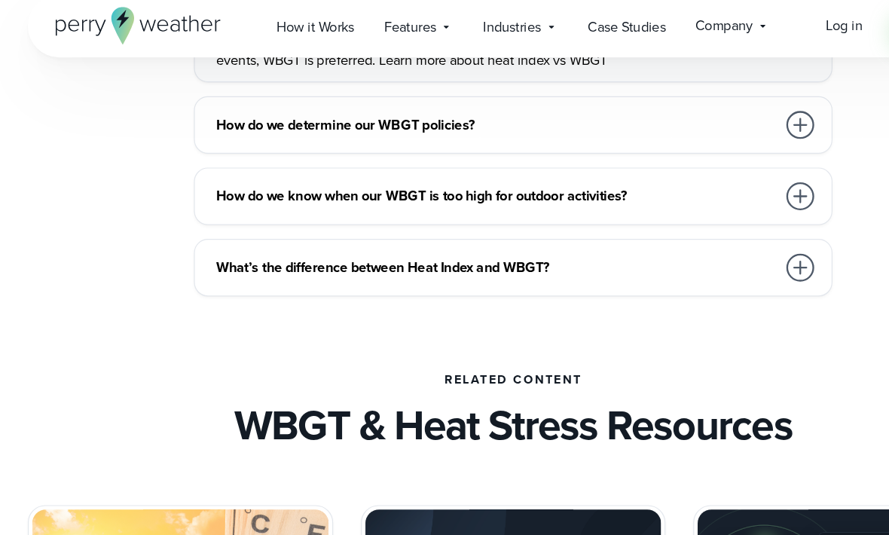
click at [697, 127] on div at bounding box center [693, 137] width 24 height 24
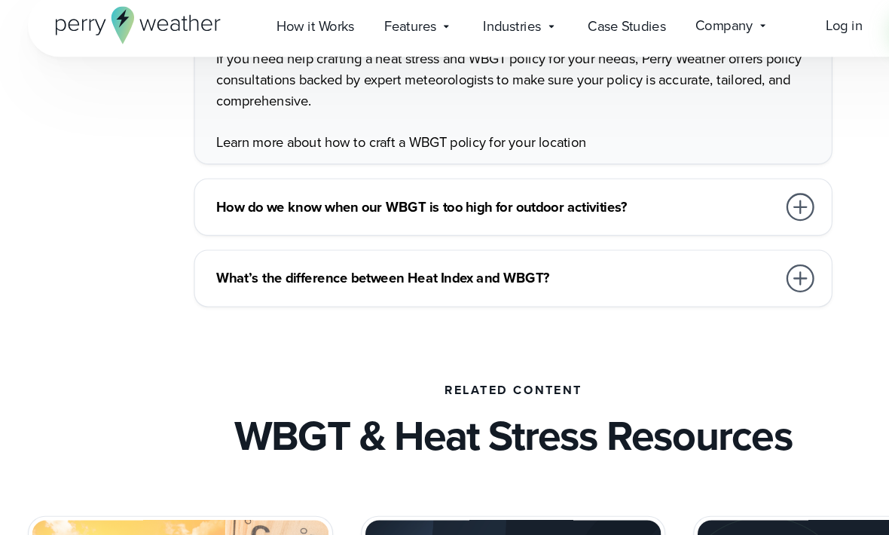
scroll to position [4530, 0]
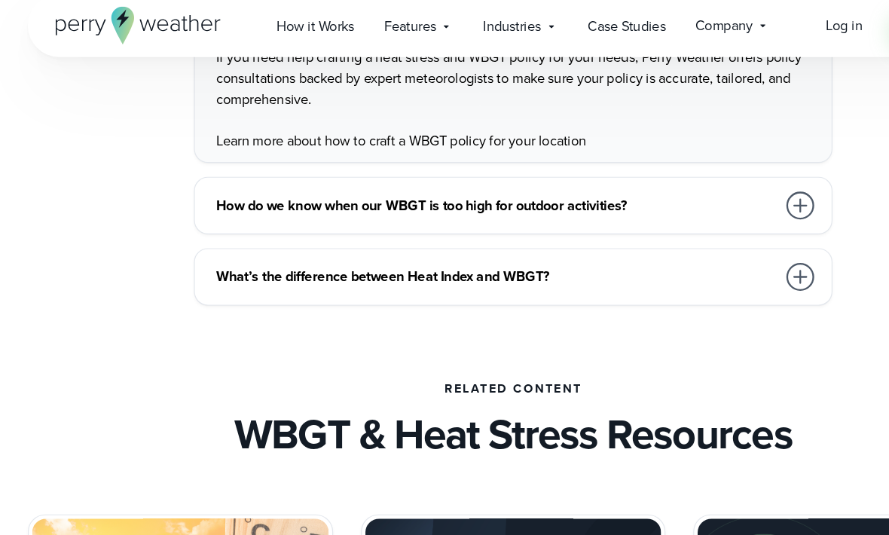
click at [695, 195] on div at bounding box center [693, 207] width 24 height 24
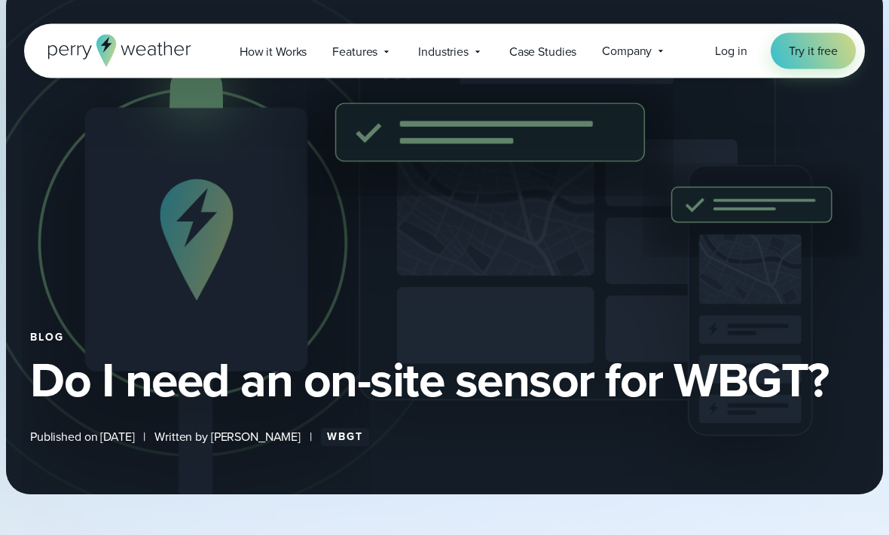
scroll to position [25, 0]
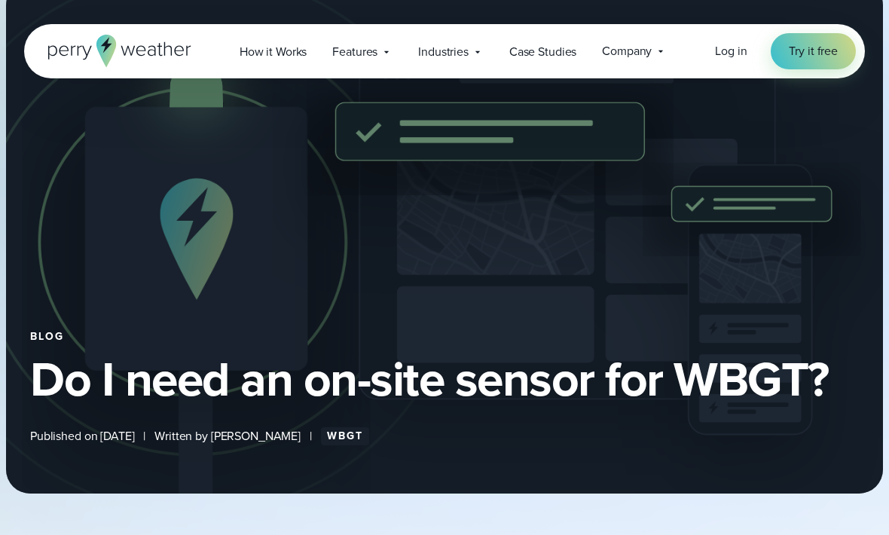
click at [713, 275] on div "Blog Do I need an on-site sensor for WBGT? Published on October 18, 2023 | Writ…" at bounding box center [444, 237] width 877 height 512
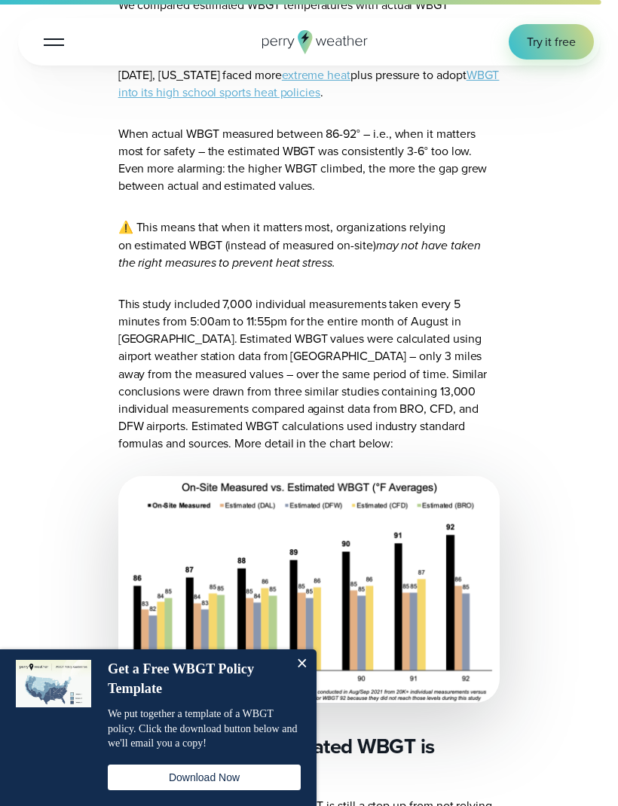
scroll to position [1727, 0]
